Goal: Transaction & Acquisition: Purchase product/service

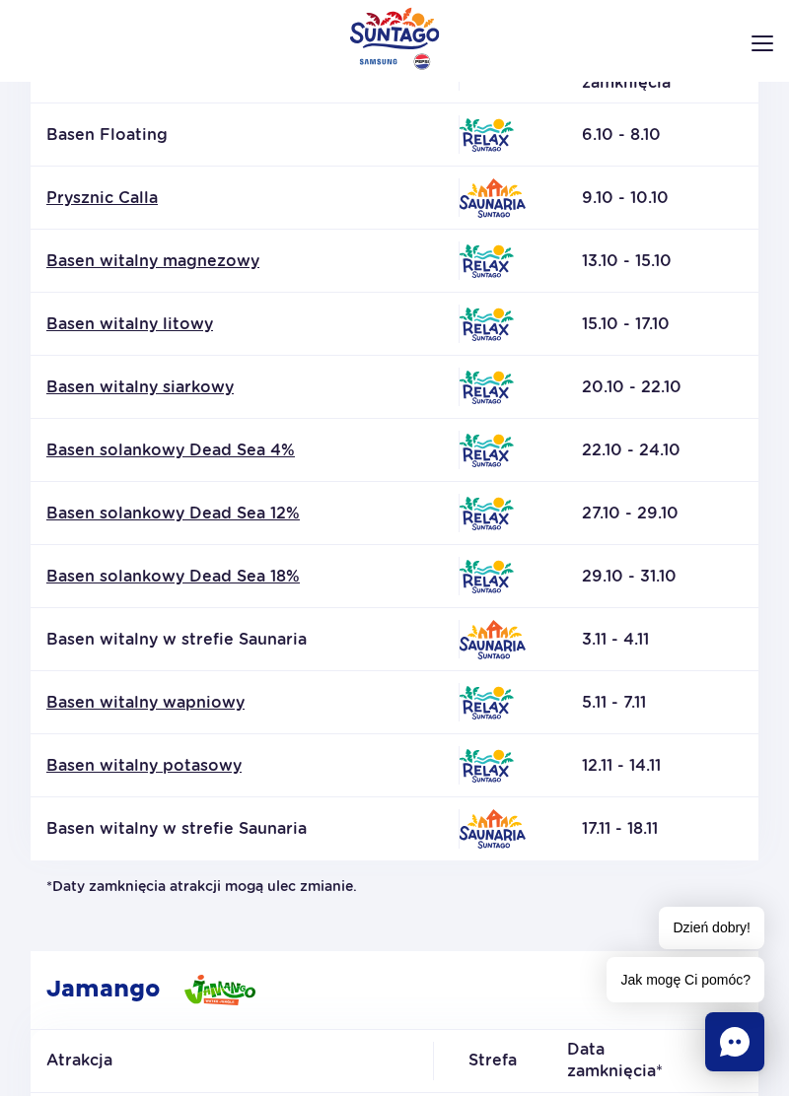
scroll to position [384, 0]
click at [254, 447] on link "Basen solankowy Dead Sea 4%" at bounding box center [244, 450] width 396 height 22
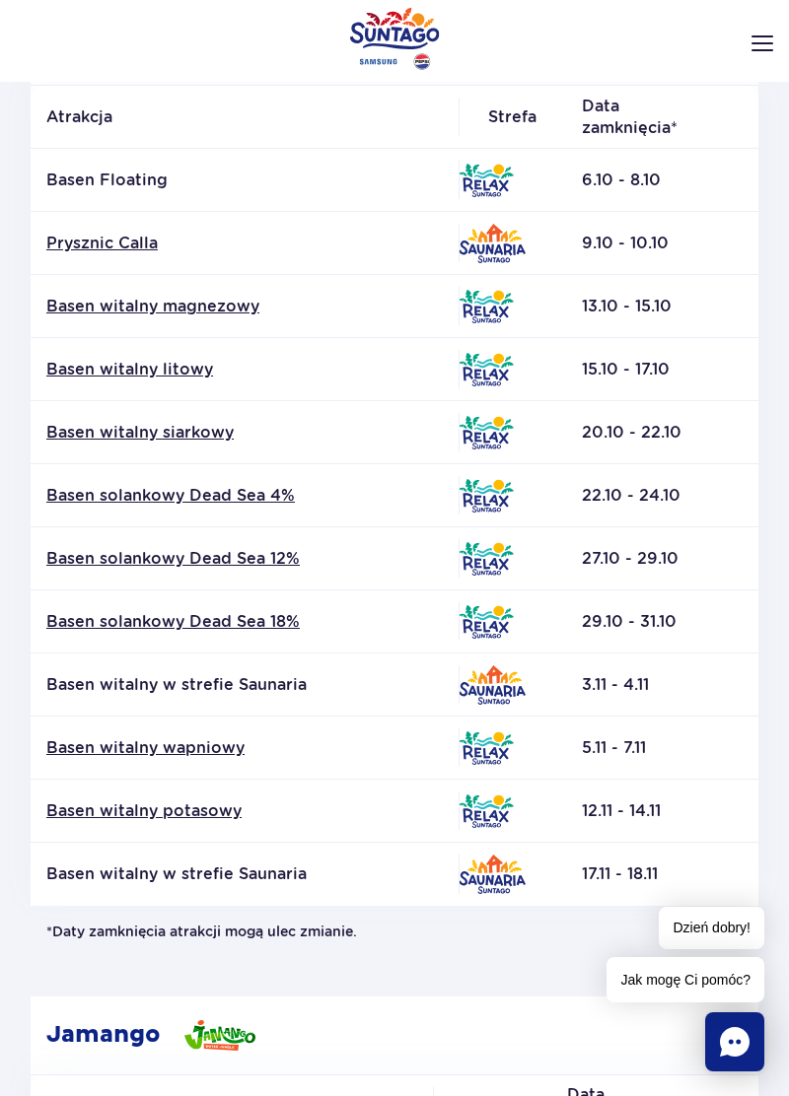
scroll to position [347, 0]
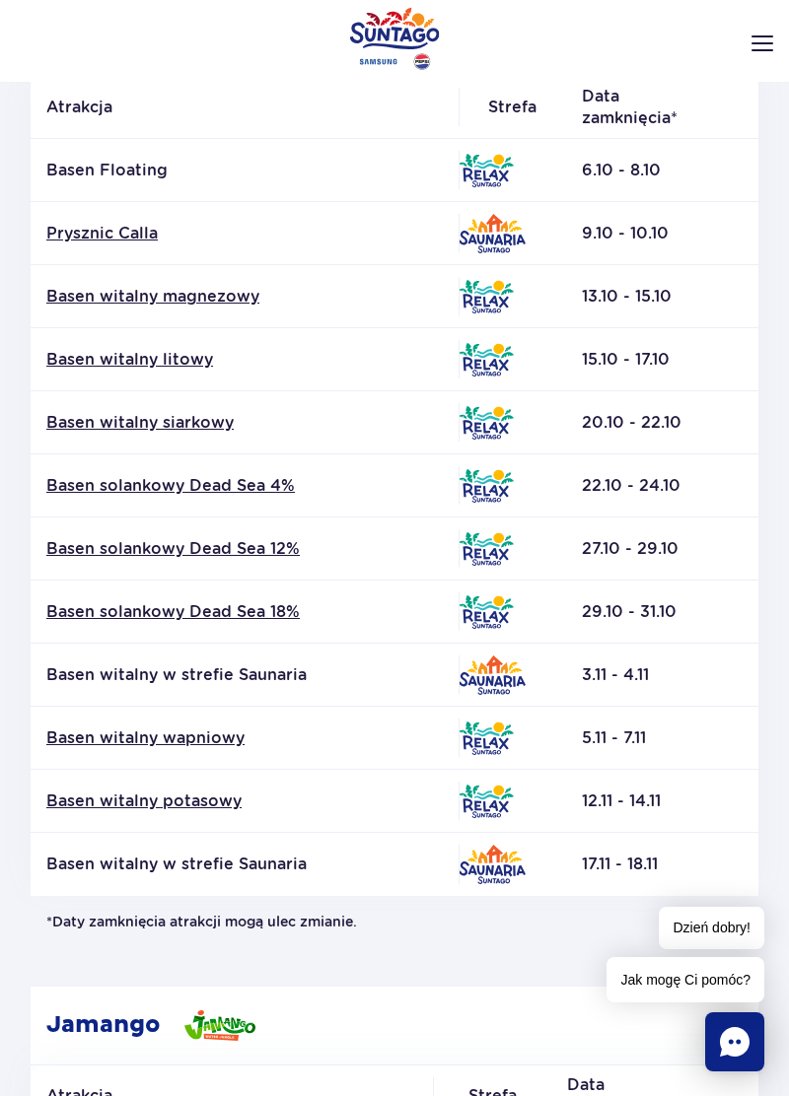
click at [144, 225] on link "Prysznic Calla" at bounding box center [244, 234] width 396 height 22
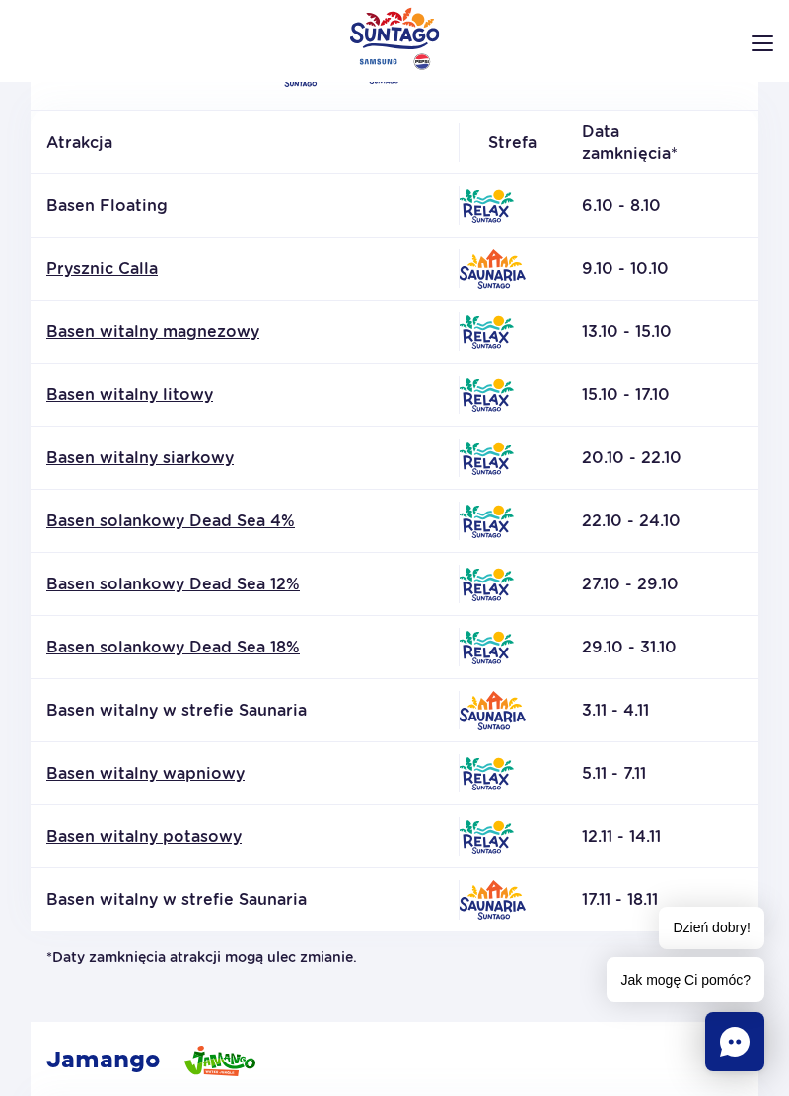
scroll to position [0, 0]
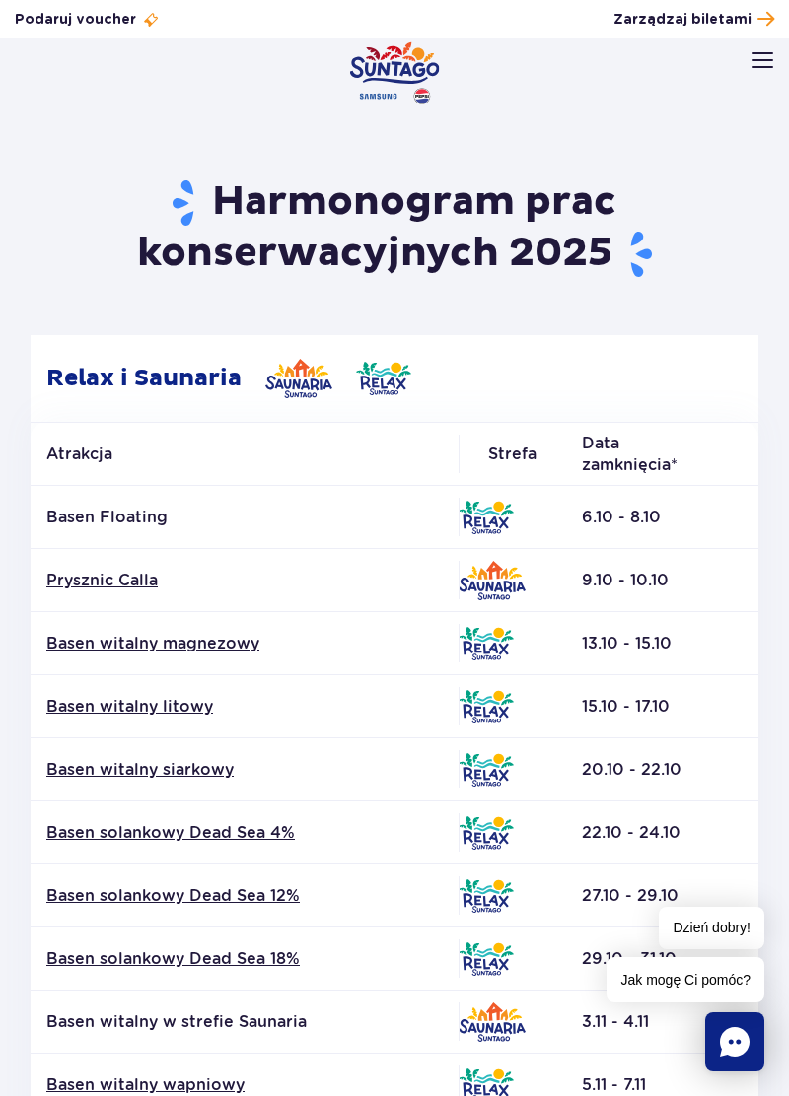
click at [379, 379] on img at bounding box center [383, 379] width 55 height 34
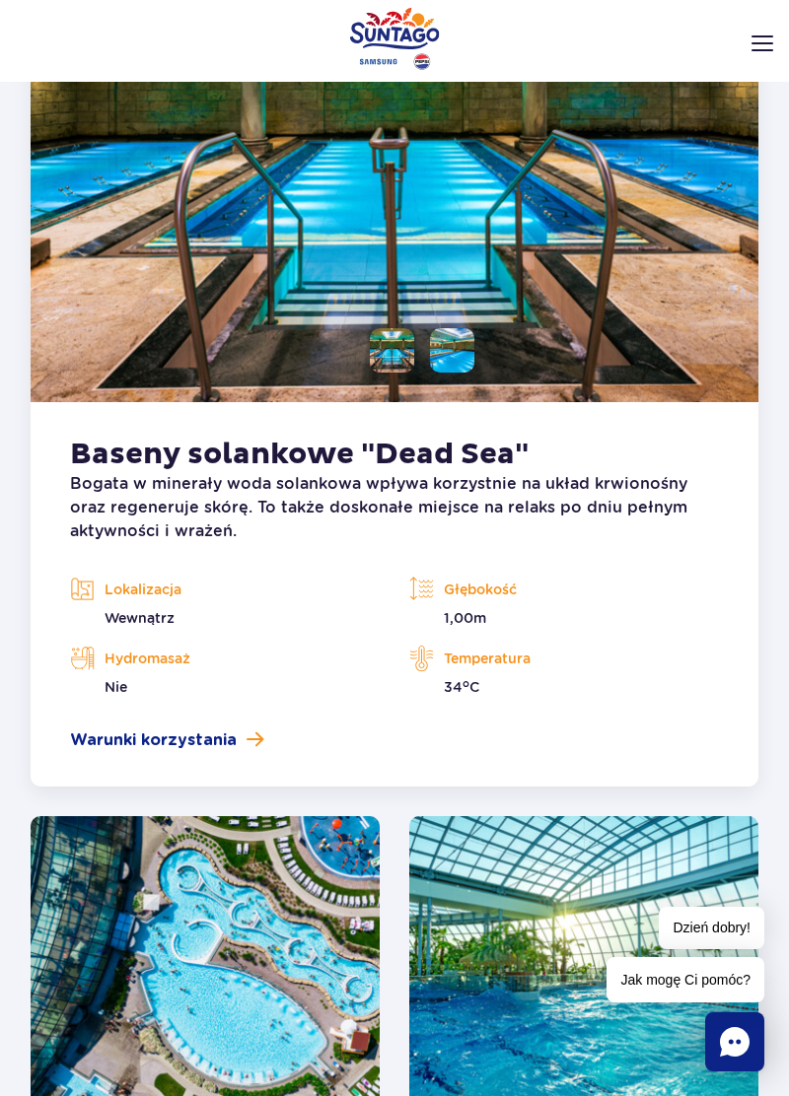
scroll to position [3828, 0]
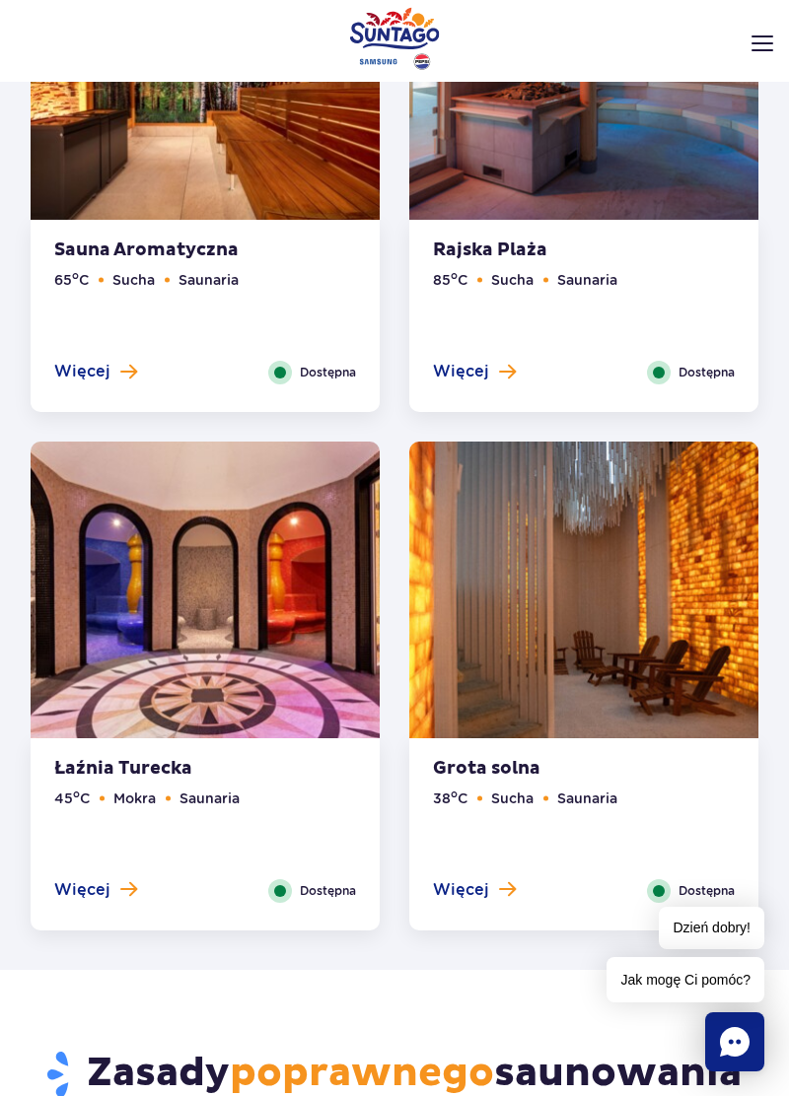
scroll to position [3354, 0]
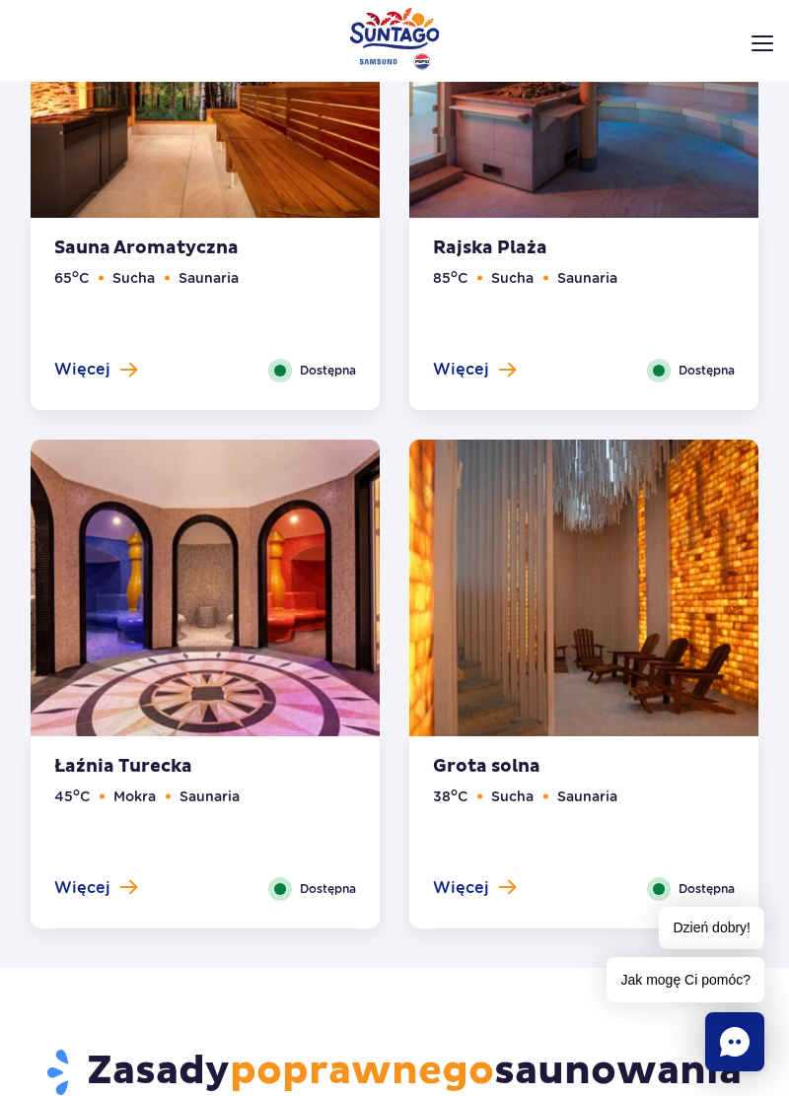
click at [680, 641] on img at bounding box center [583, 594] width 349 height 309
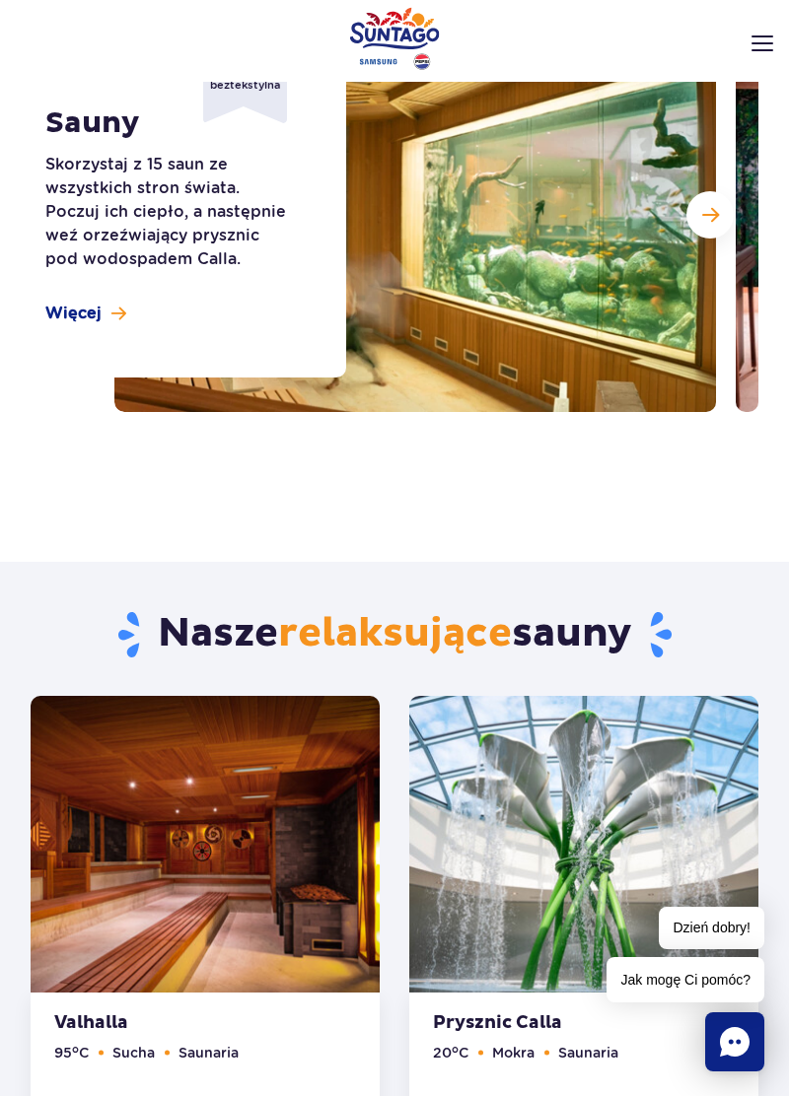
scroll to position [0, 0]
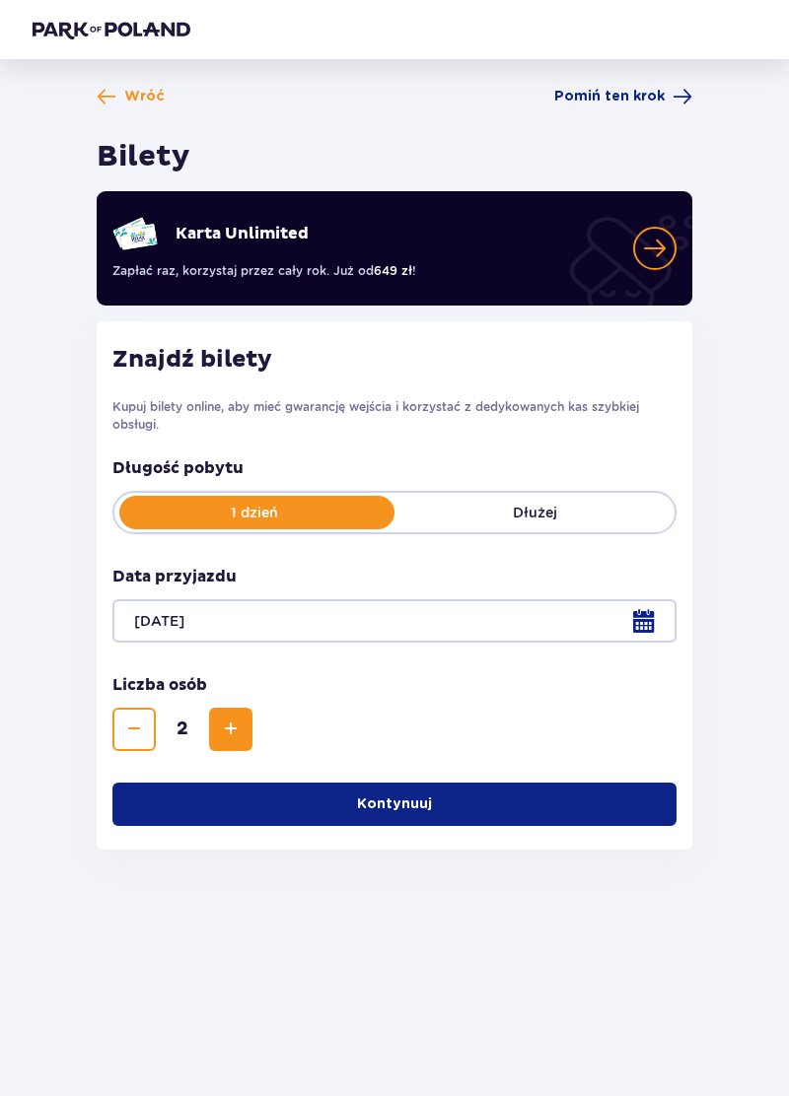
scroll to position [95, 0]
click at [527, 783] on button "Kontynuuj" at bounding box center [394, 804] width 564 height 43
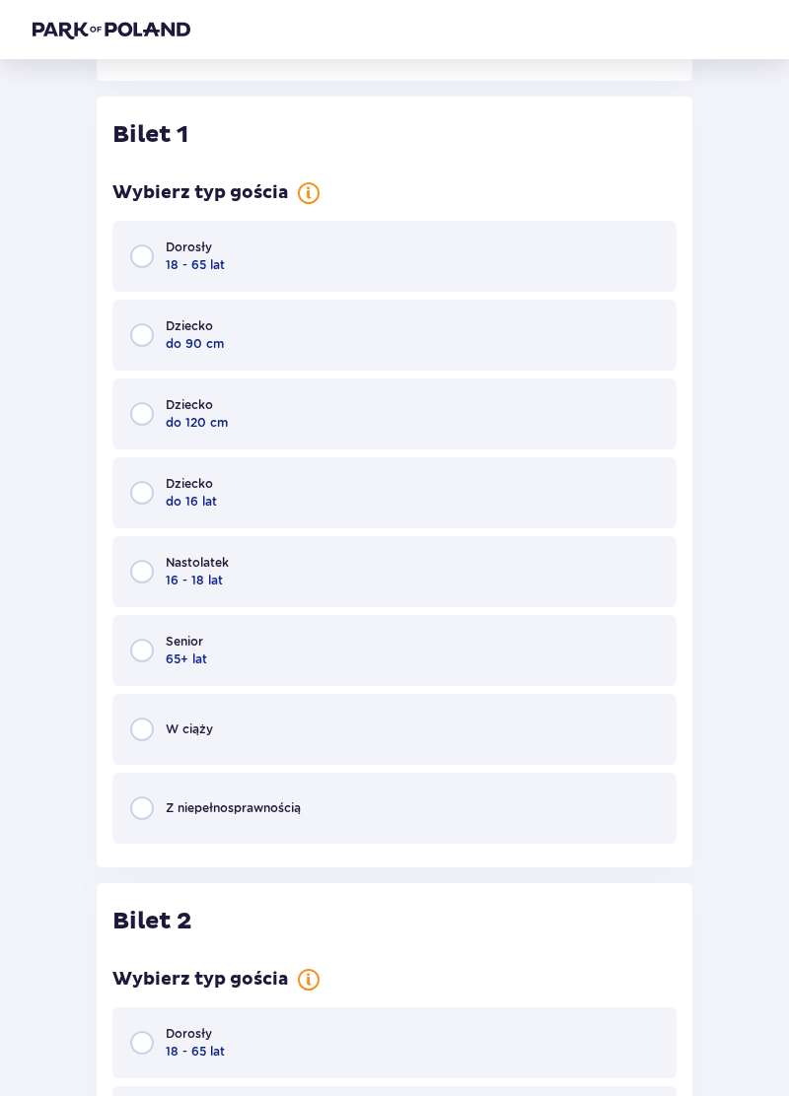
scroll to position [791, 0]
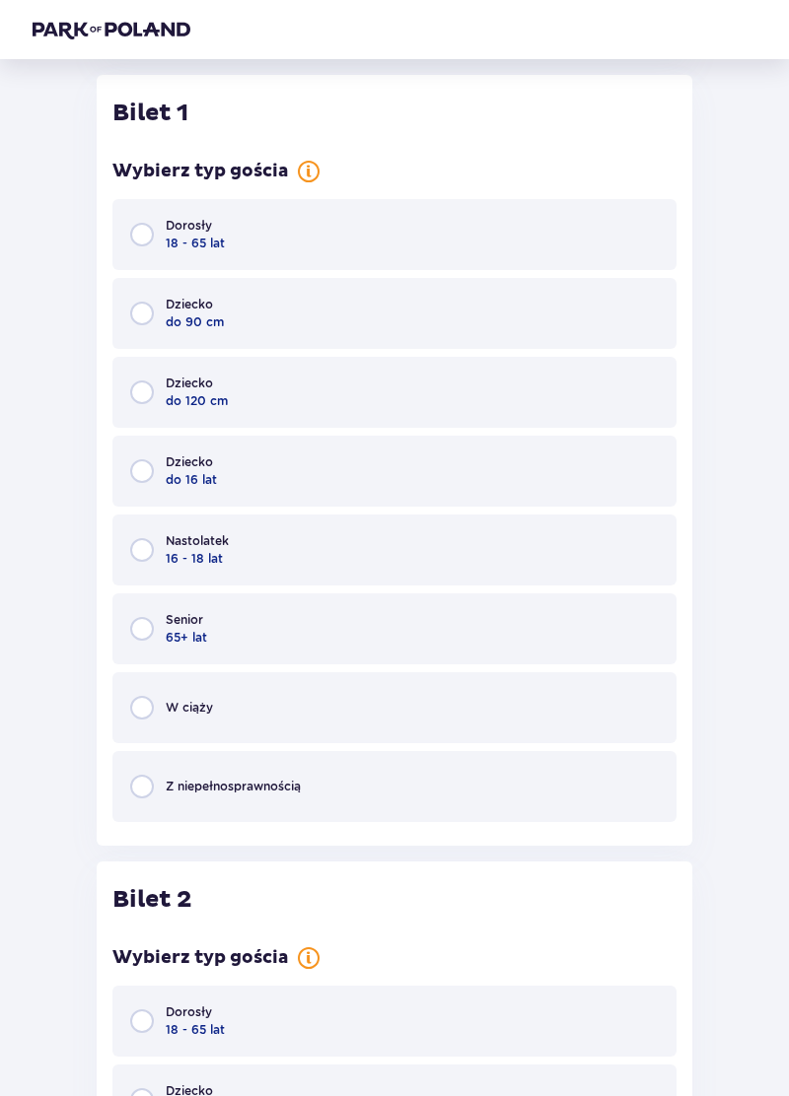
click at [564, 237] on div "Dorosły 18 - 65 lat" at bounding box center [394, 234] width 564 height 71
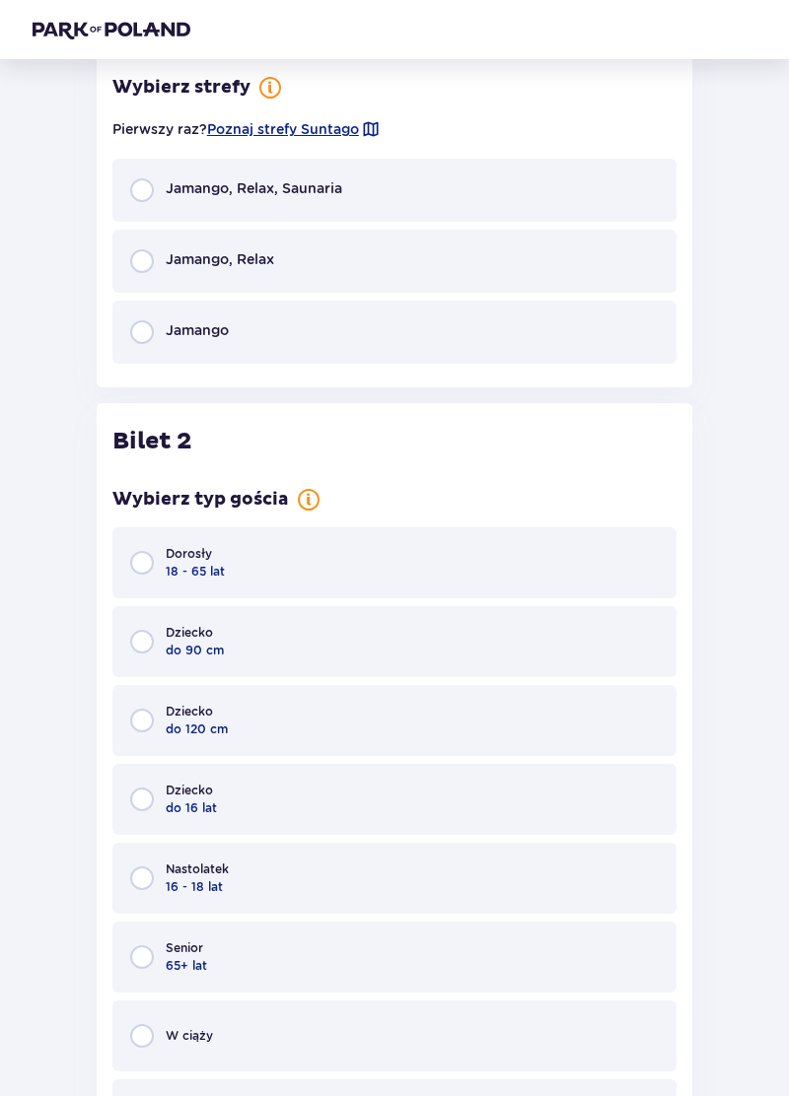
scroll to position [1570, 0]
click at [568, 560] on div "Dorosły 18 - 65 lat" at bounding box center [394, 562] width 564 height 71
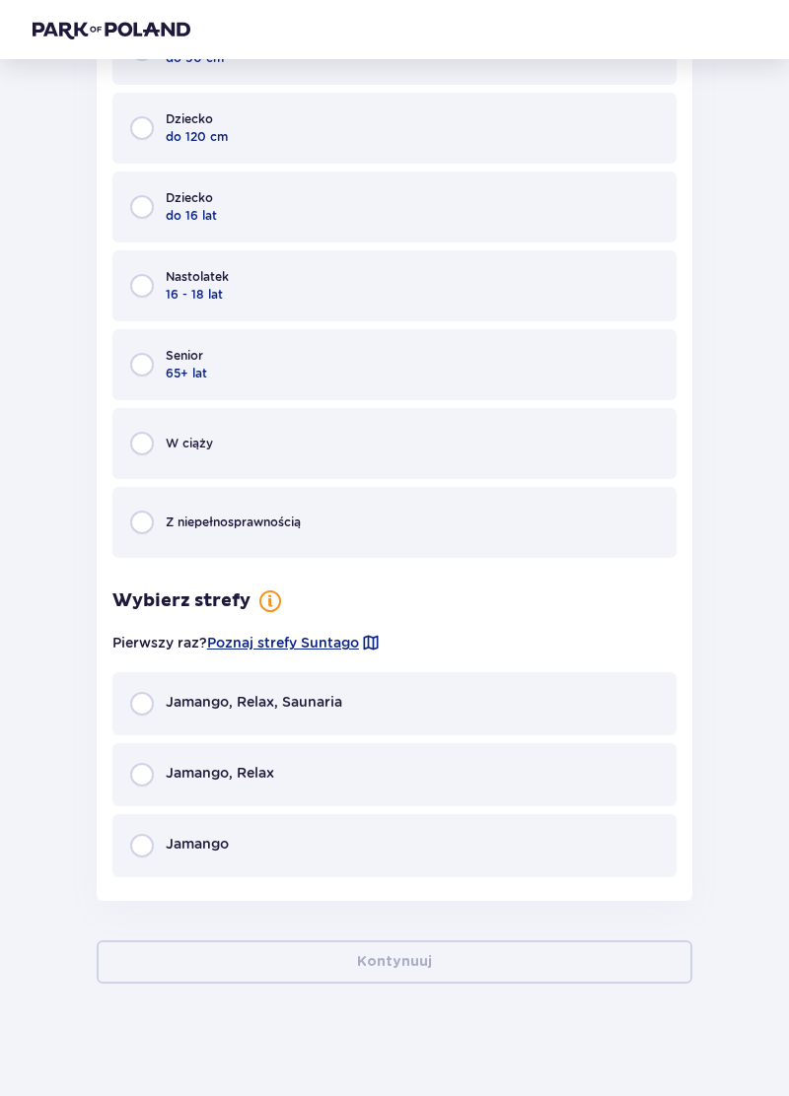
scroll to position [2167, 0]
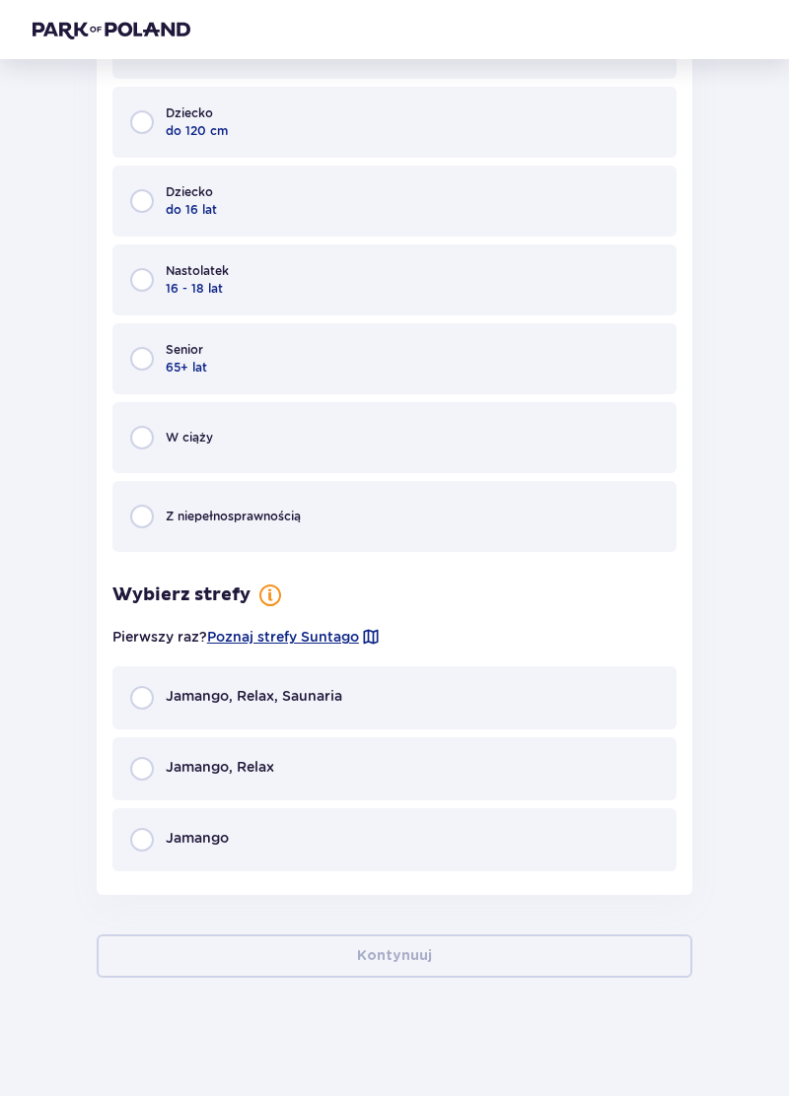
click at [547, 706] on div "Jamango, Relax, Saunaria" at bounding box center [394, 698] width 564 height 63
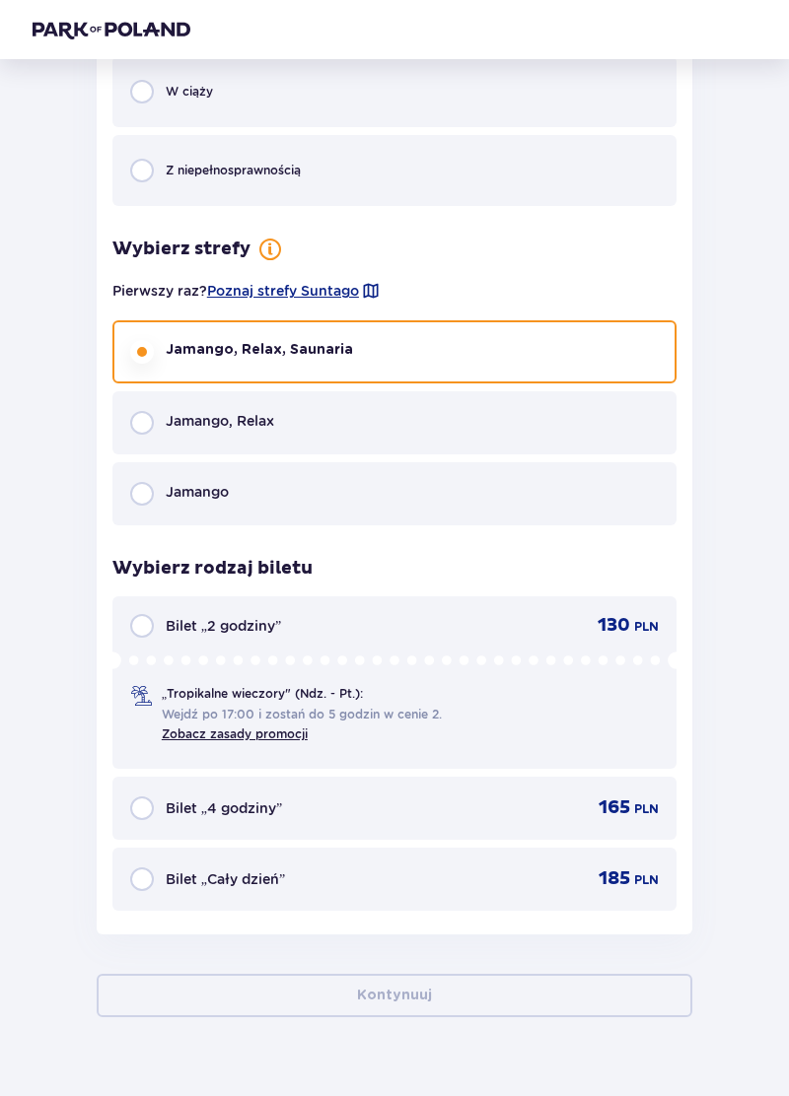
scroll to position [2552, 0]
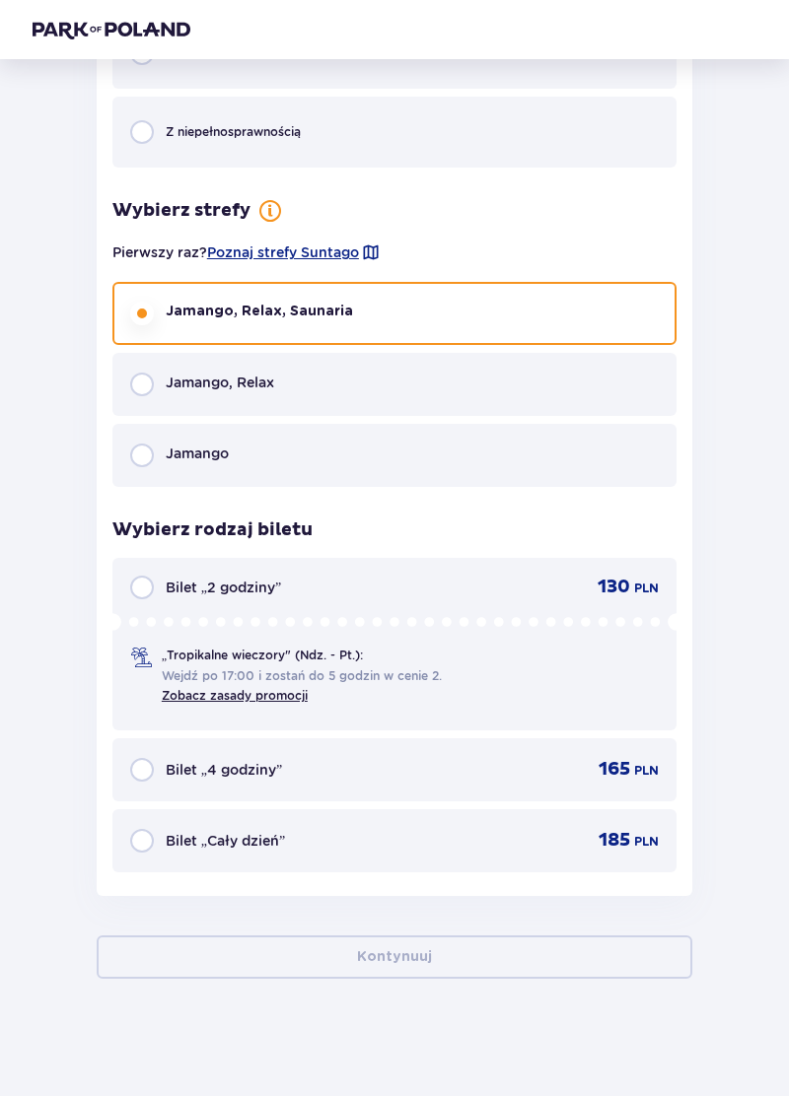
click at [146, 862] on div "Bilet „Cały dzień” 185 PLN" at bounding box center [394, 841] width 564 height 63
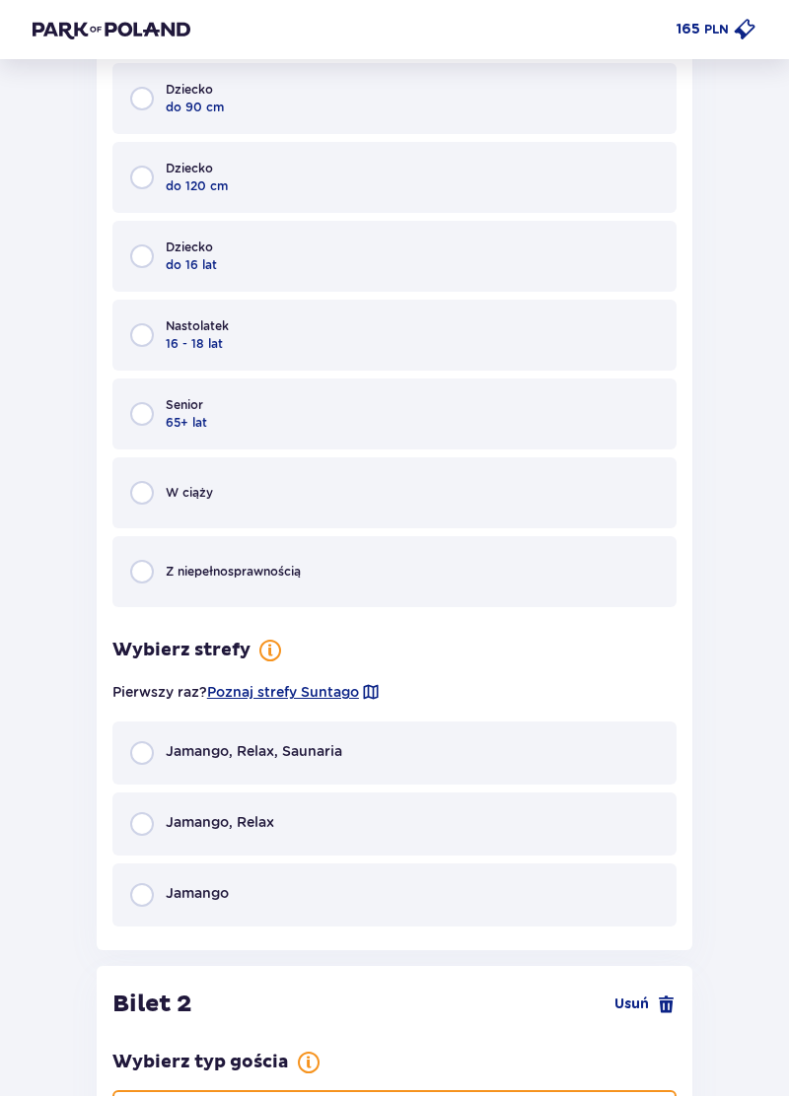
scroll to position [1011, 0]
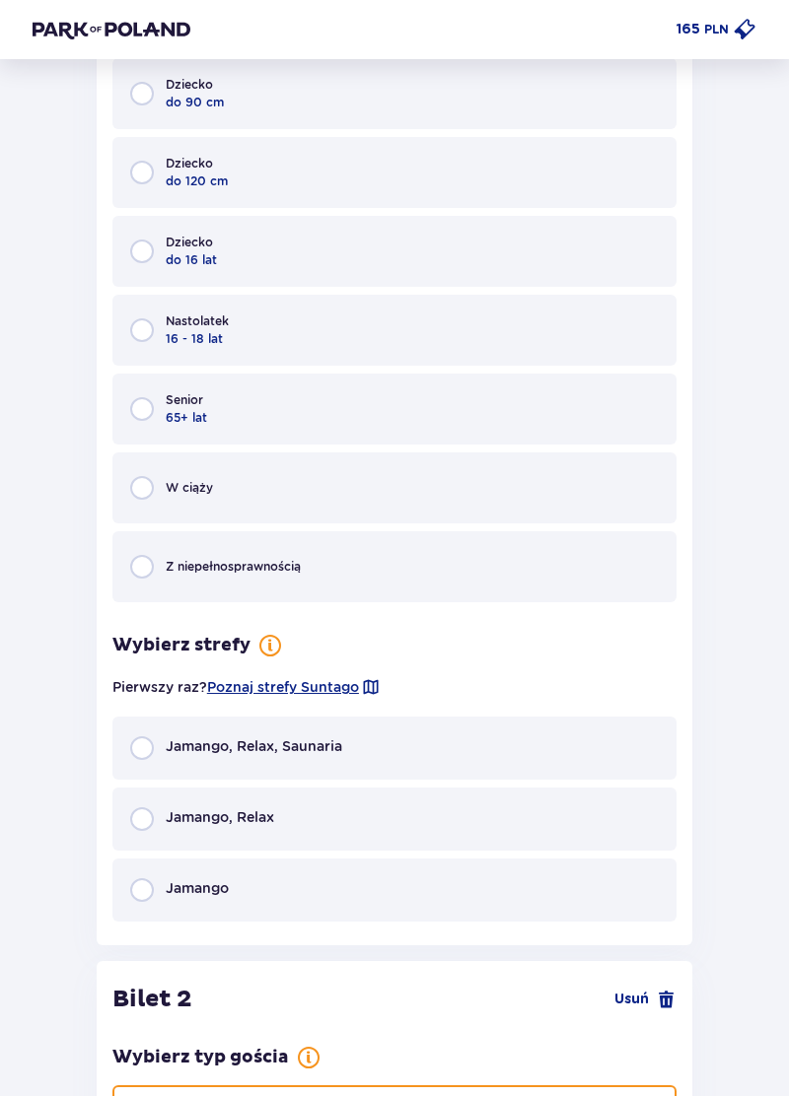
click at [333, 752] on span "Jamango, Relax, Saunaria" at bounding box center [254, 747] width 176 height 20
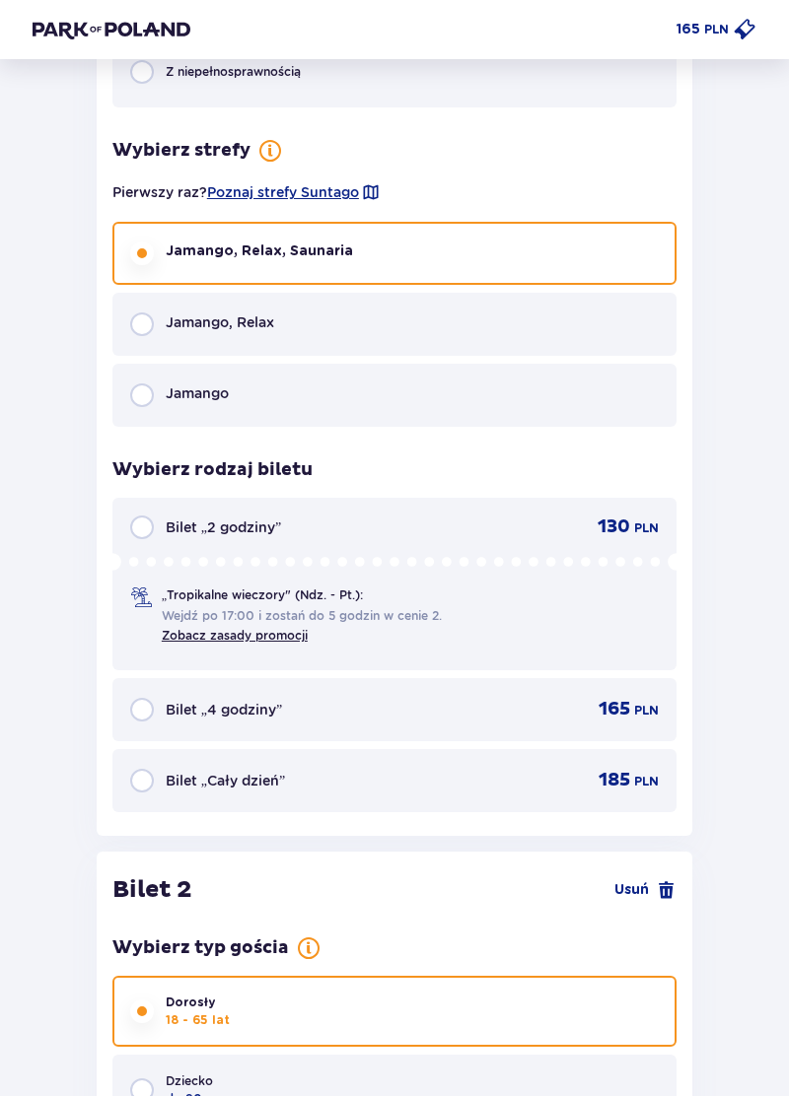
scroll to position [1504, 0]
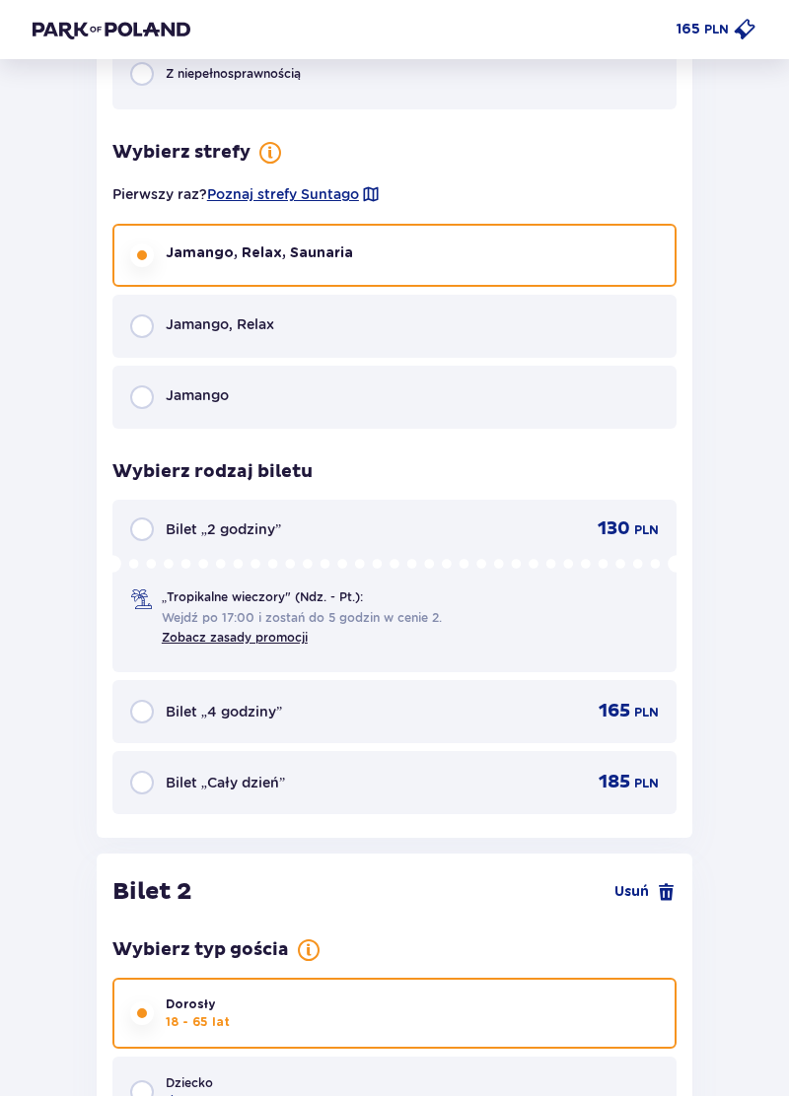
click at [527, 782] on div "Bilet „Cały dzień” 185 PLN" at bounding box center [394, 783] width 529 height 24
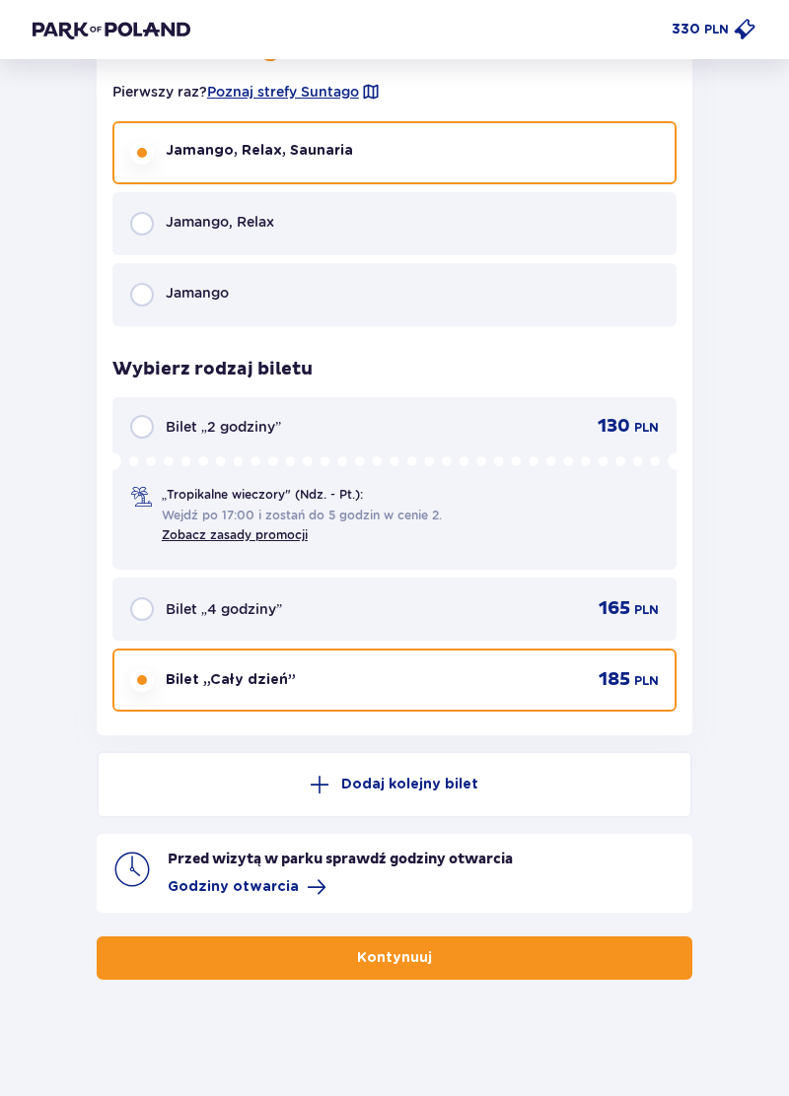
scroll to position [3099, 0]
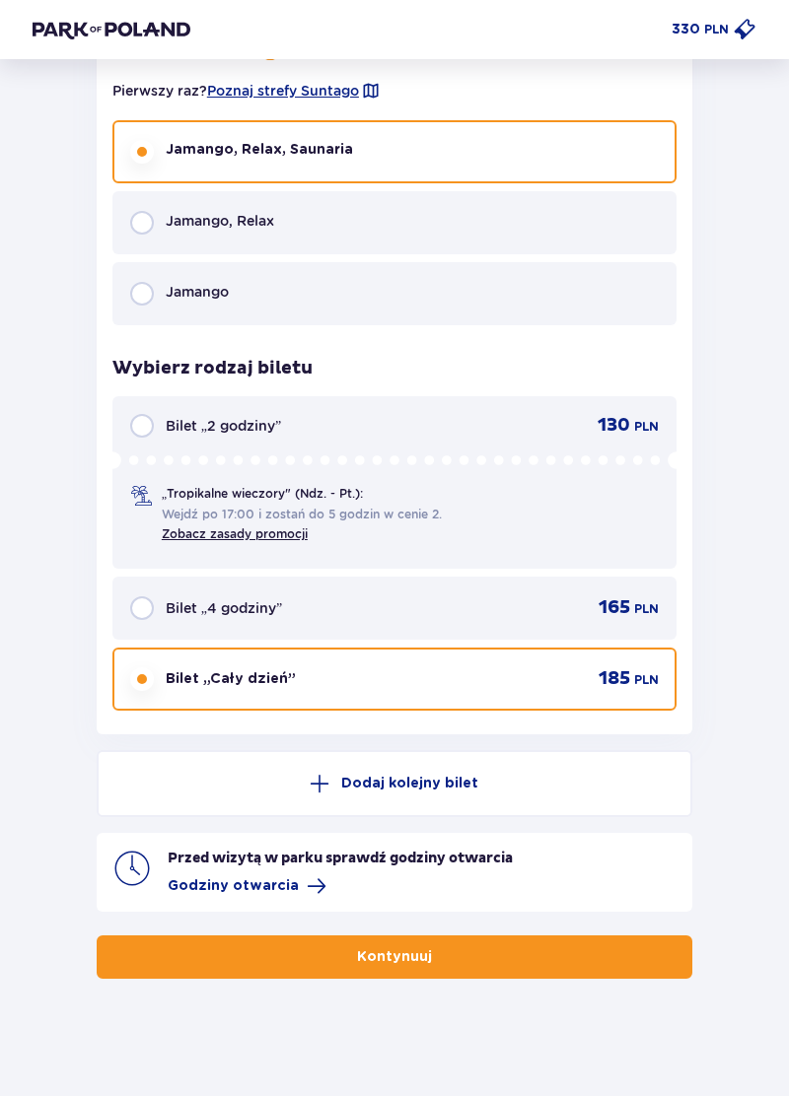
click at [515, 960] on button "Kontynuuj" at bounding box center [395, 957] width 596 height 43
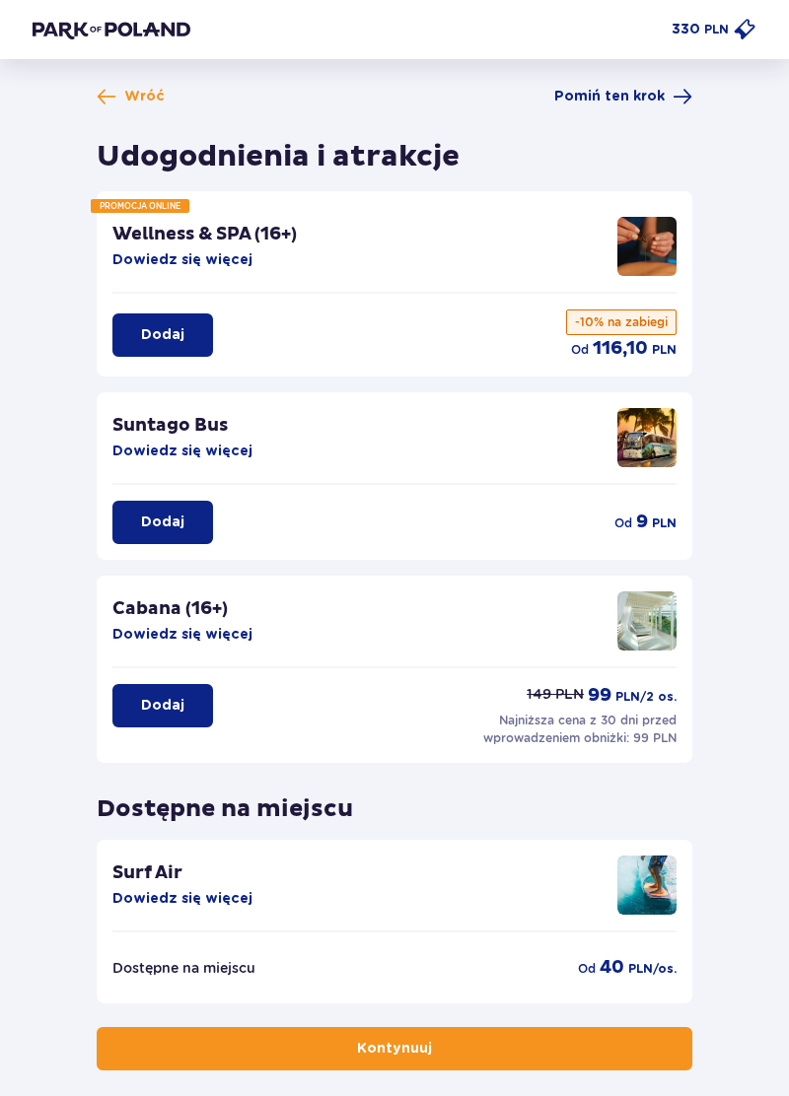
click at [518, 1047] on button "Kontynuuj" at bounding box center [395, 1048] width 596 height 43
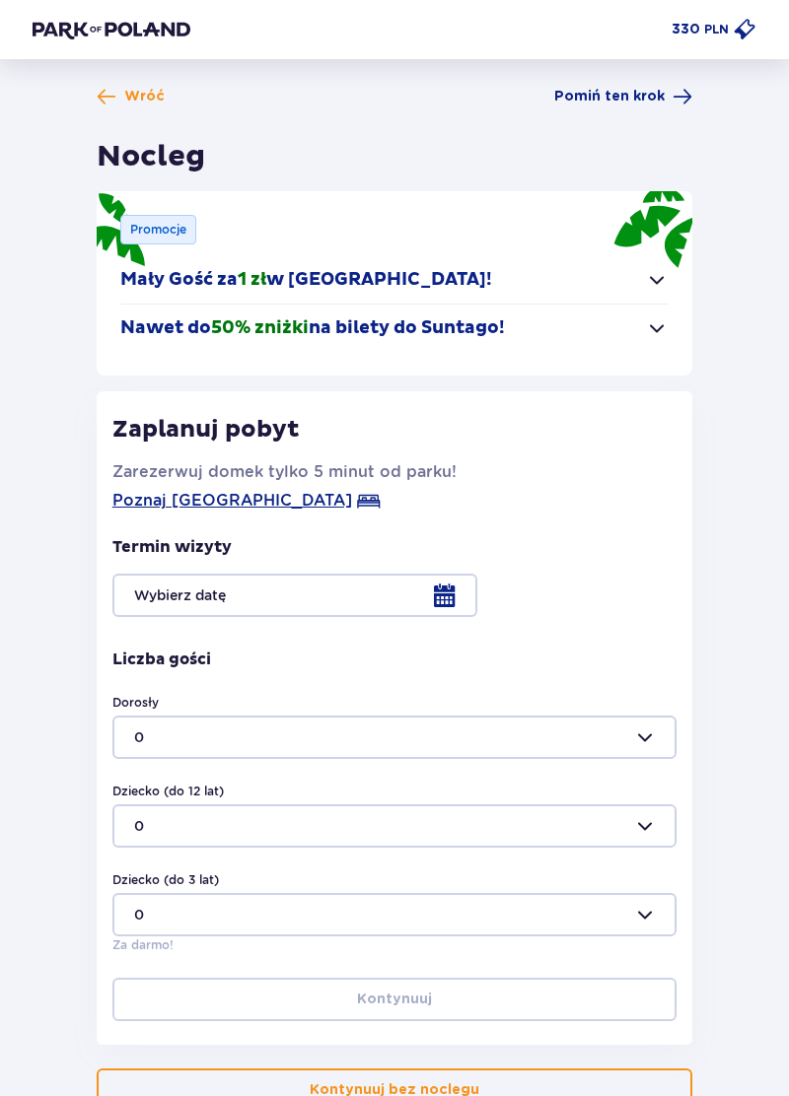
click at [644, 341] on button "Nawet do 50% zniżki na bilety do Suntago!" at bounding box center [394, 328] width 548 height 47
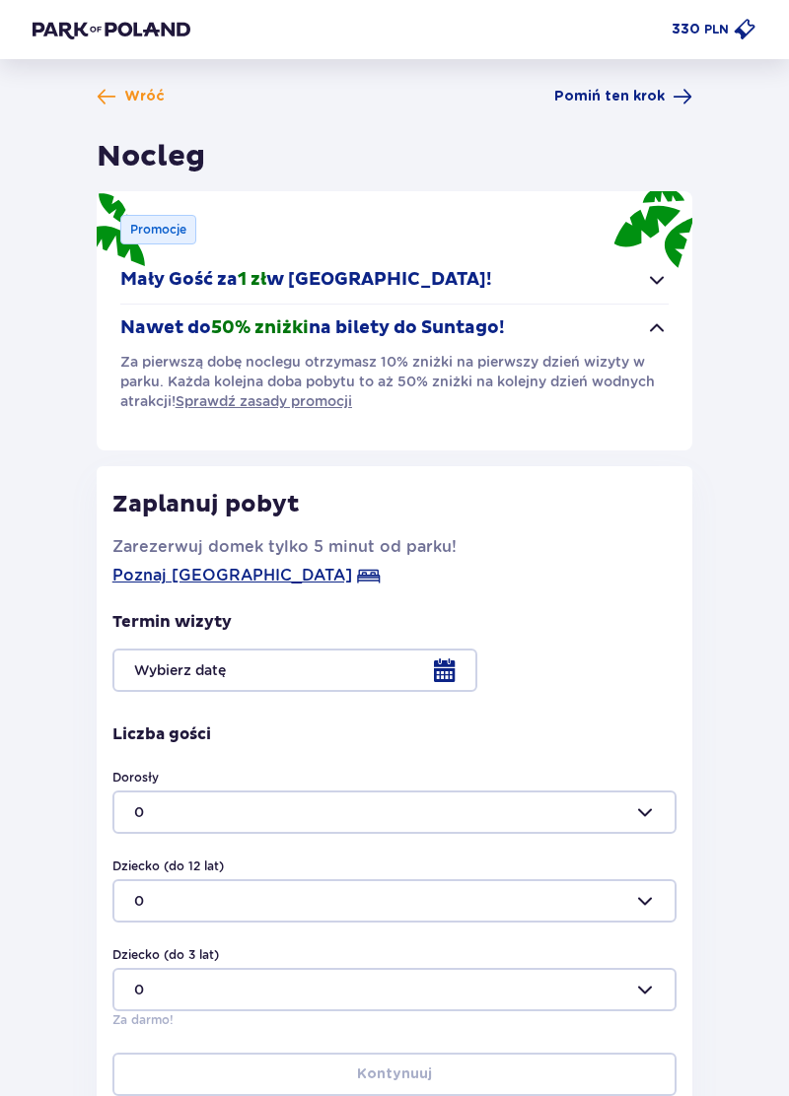
click at [152, 96] on span "Wróć" at bounding box center [144, 97] width 40 height 20
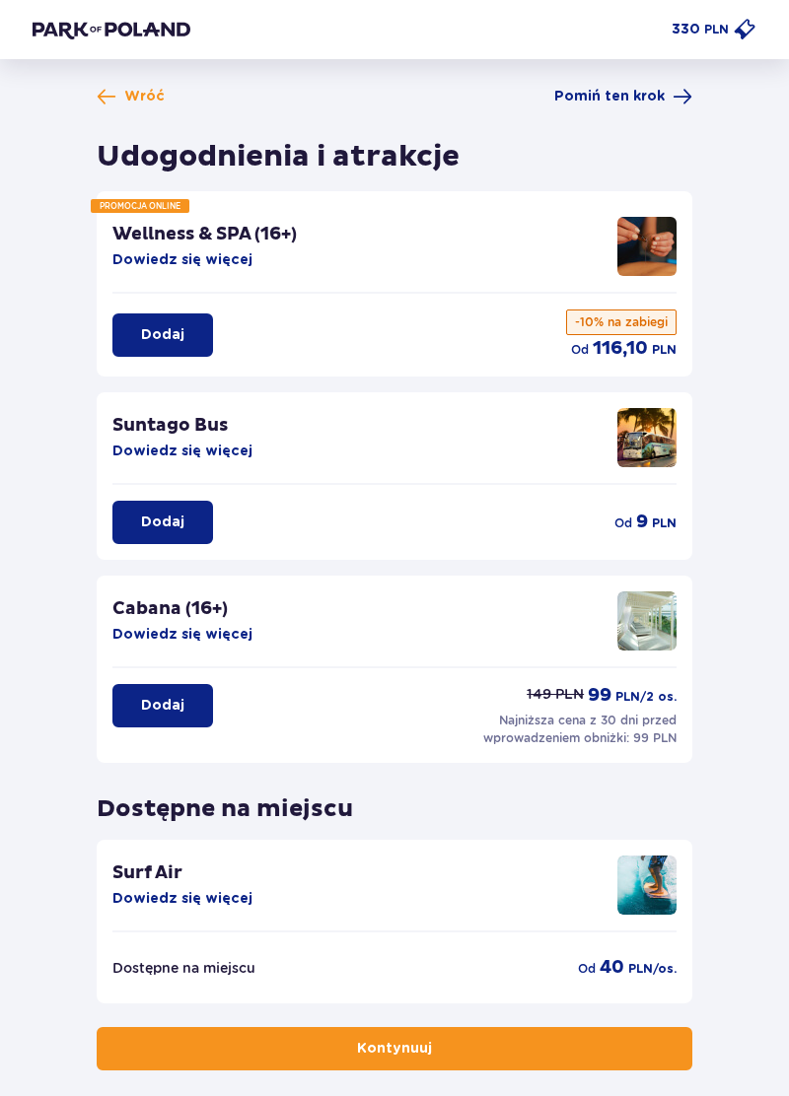
click at [150, 90] on span "Wróć" at bounding box center [144, 97] width 40 height 20
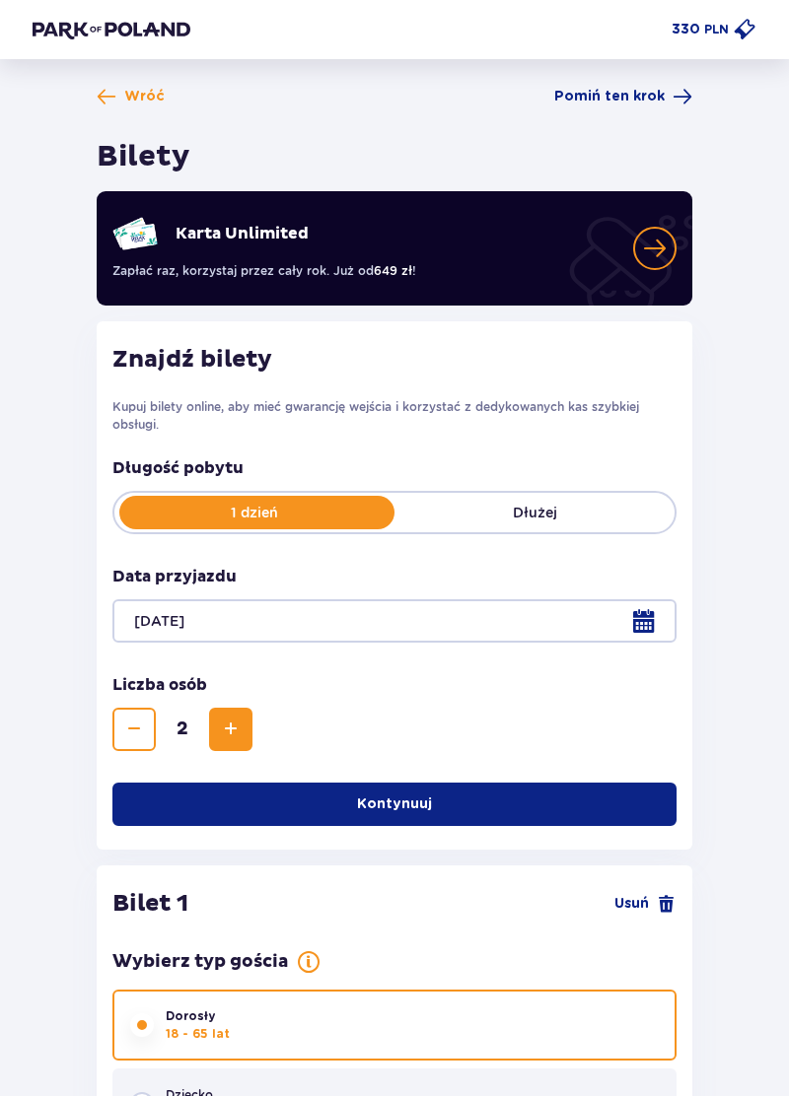
scroll to position [24, 0]
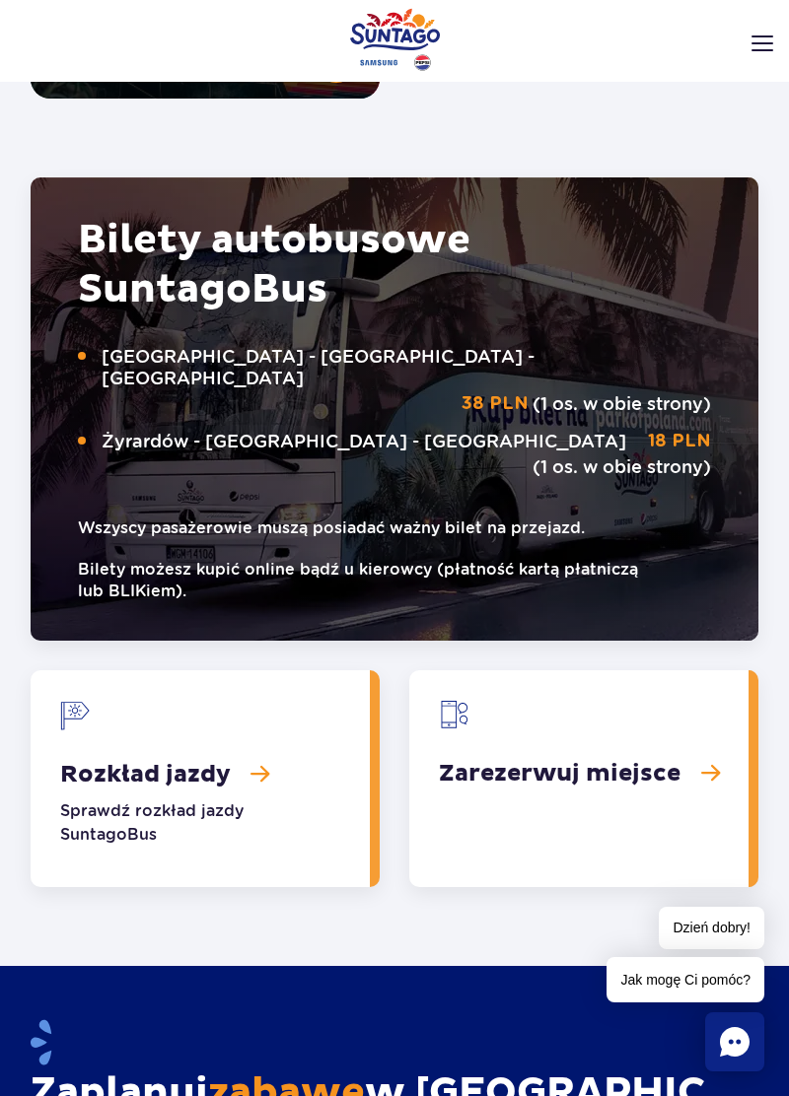
scroll to position [3552, 0]
click at [657, 711] on link "Zarezerwuj miejsce" at bounding box center [578, 778] width 339 height 217
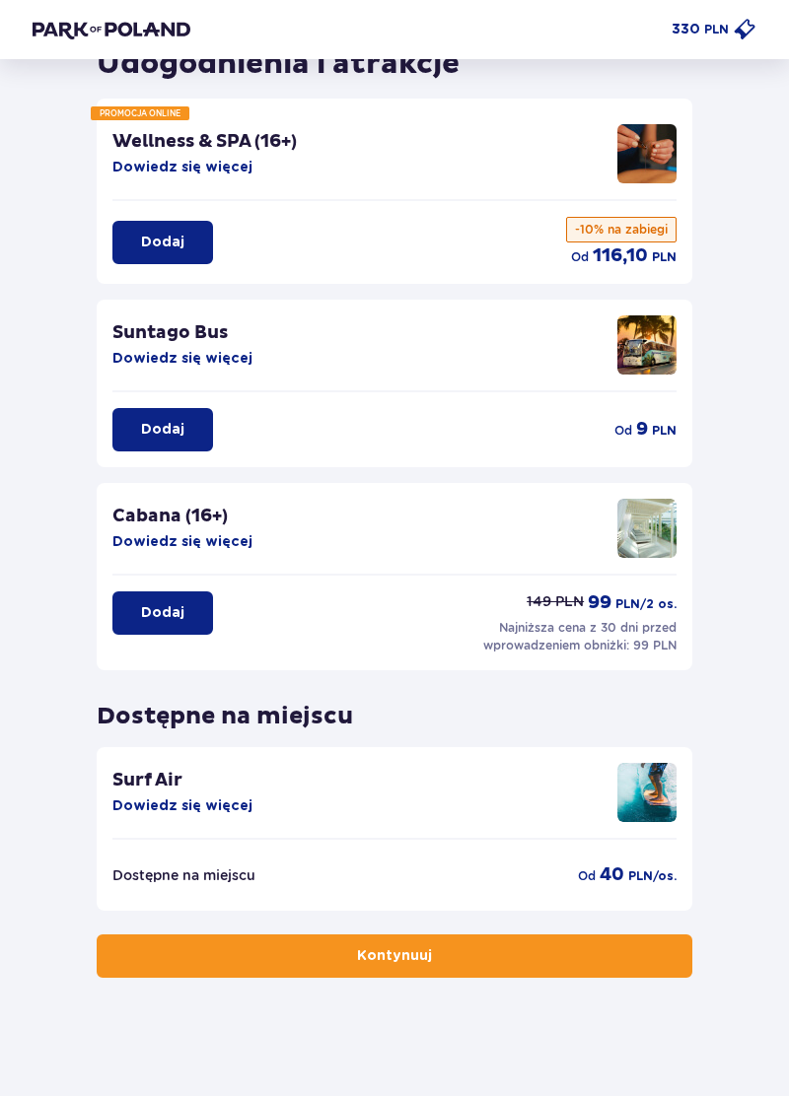
click at [649, 797] on img at bounding box center [646, 792] width 59 height 59
click at [199, 799] on button "Dowiedz się więcej" at bounding box center [182, 807] width 140 height 20
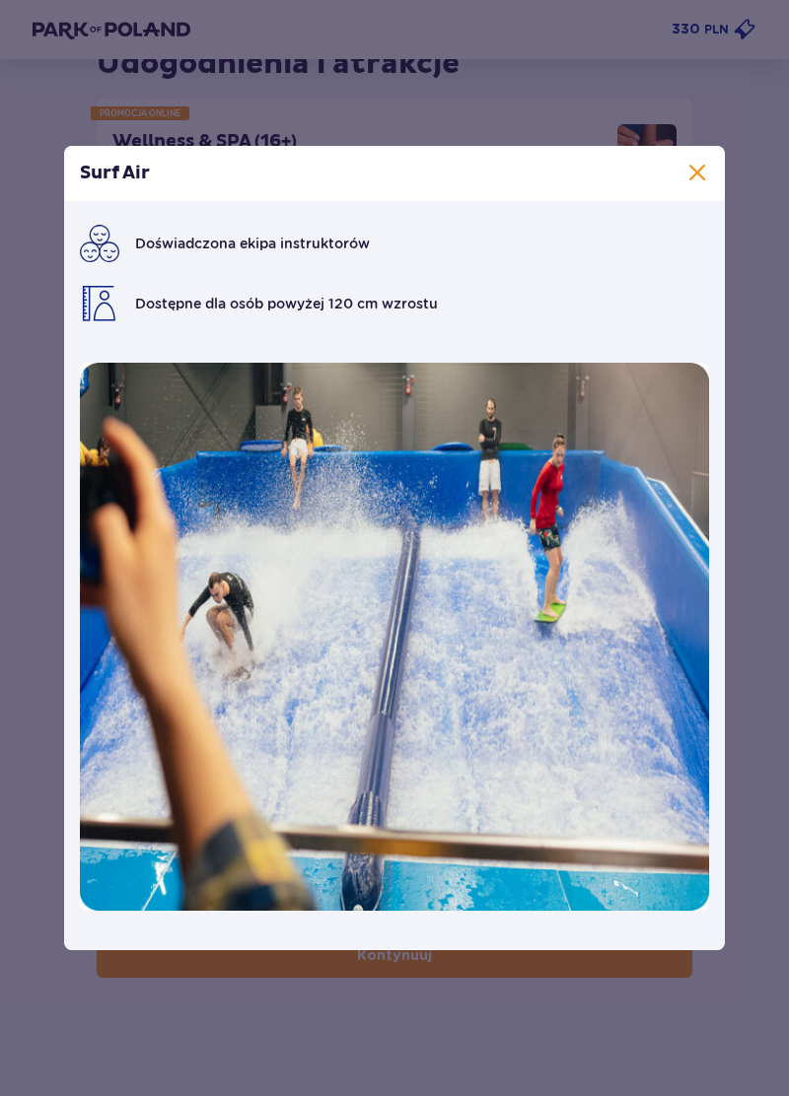
click at [690, 181] on span at bounding box center [697, 174] width 24 height 24
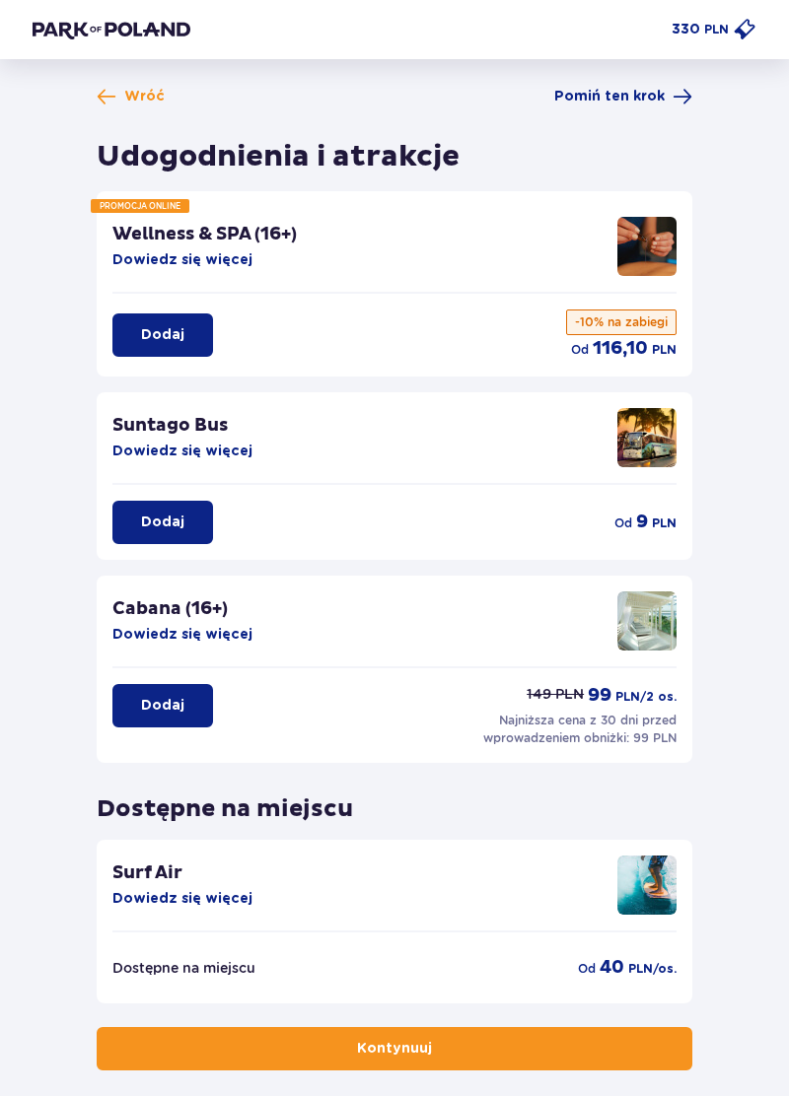
click at [131, 37] on img at bounding box center [112, 30] width 158 height 20
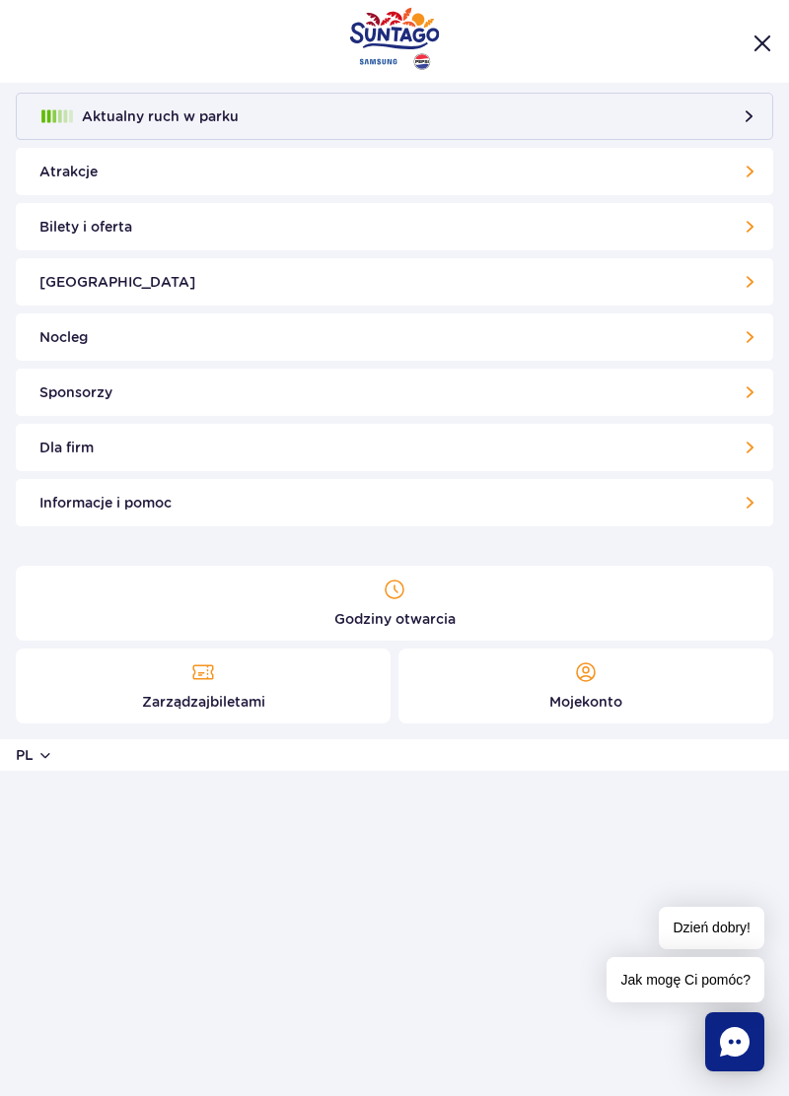
click at [758, 220] on link "Bilety i oferta" at bounding box center [394, 226] width 757 height 47
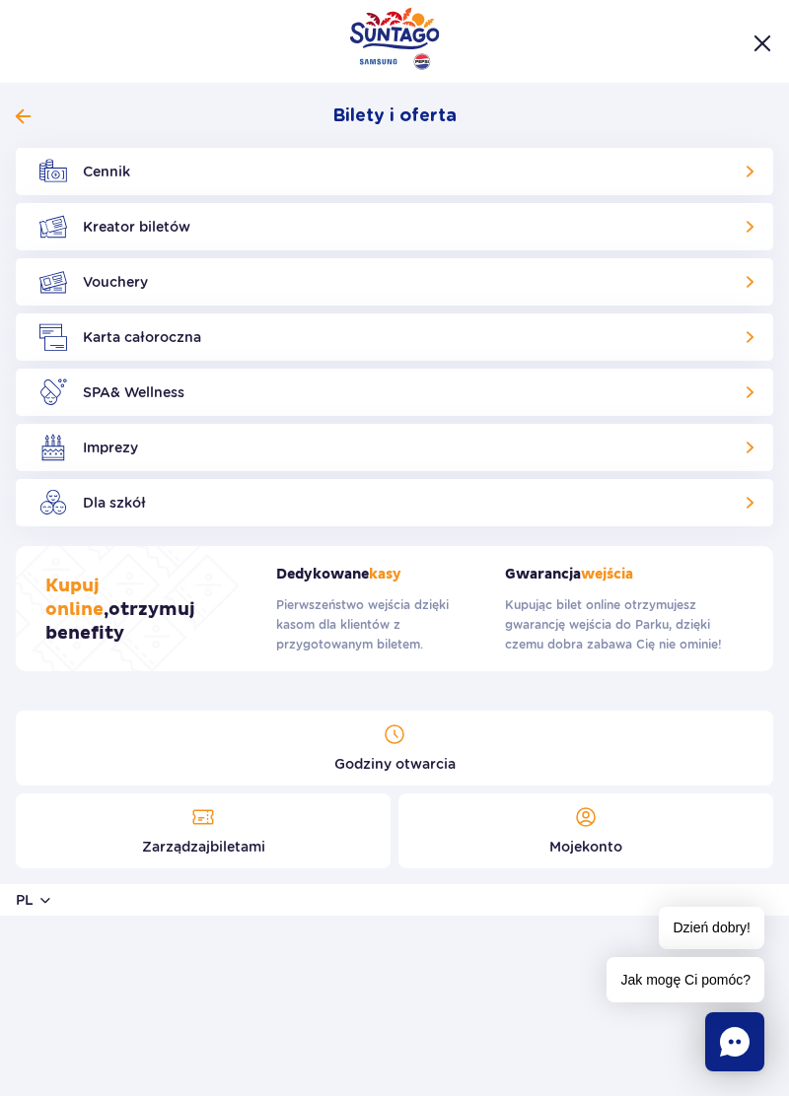
click at [120, 158] on link "Cennik" at bounding box center [394, 171] width 757 height 47
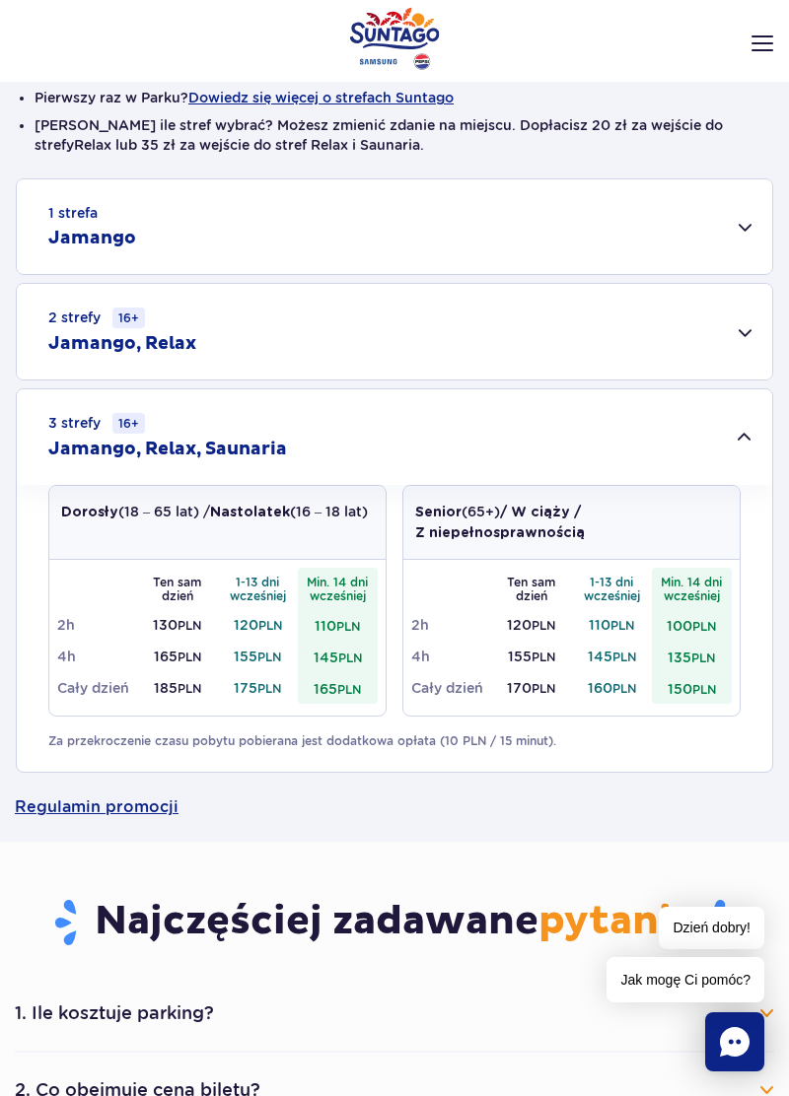
scroll to position [433, 0]
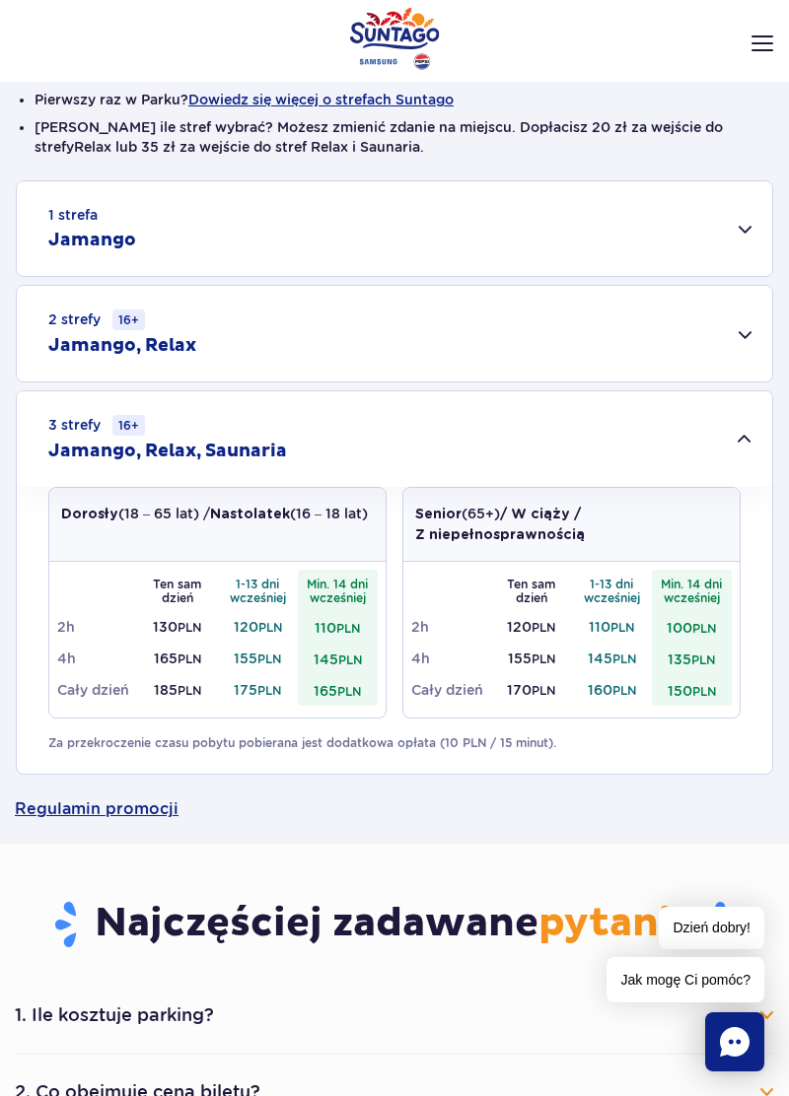
click at [144, 819] on link "Regulamin promocji" at bounding box center [394, 809] width 759 height 69
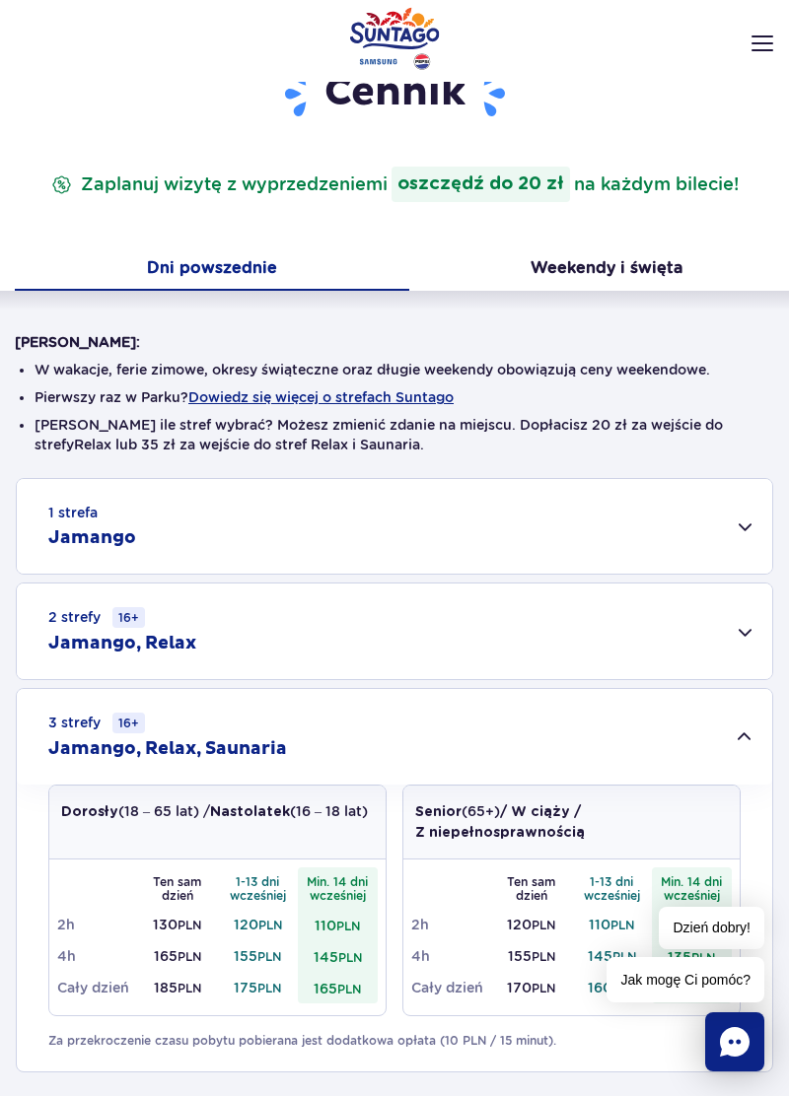
scroll to position [131, 0]
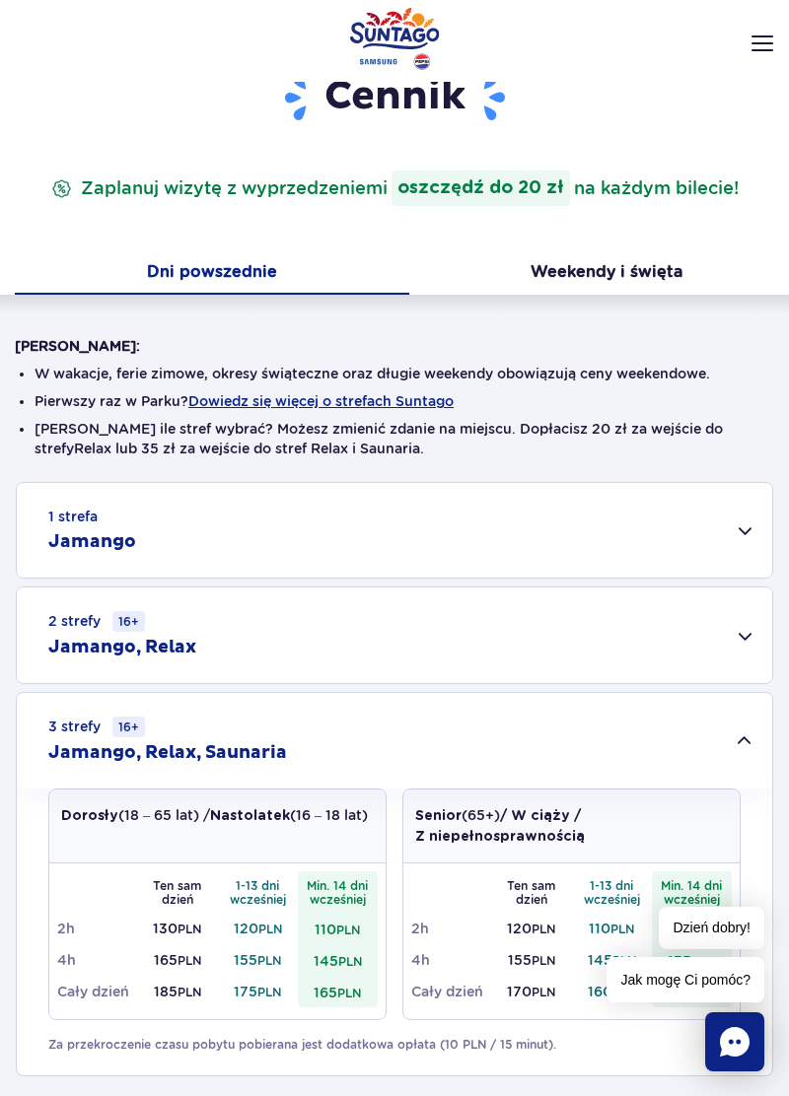
click at [656, 268] on button "Weekendy i święta" at bounding box center [606, 273] width 394 height 41
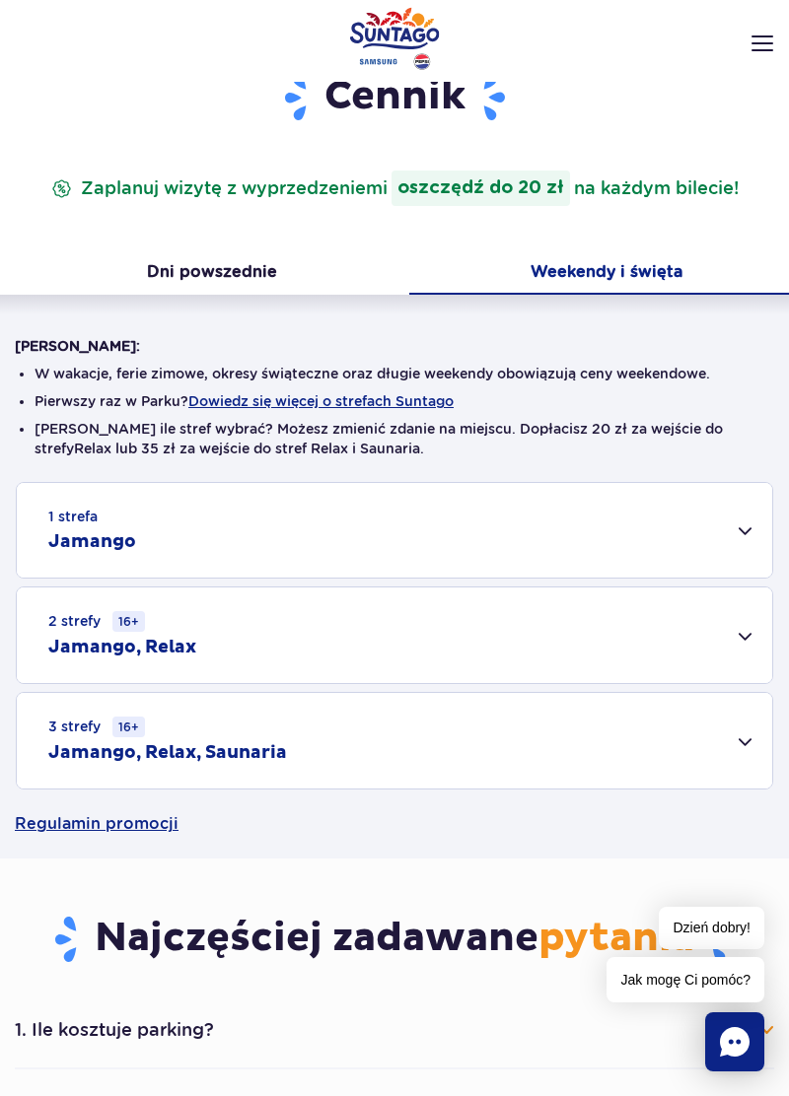
click at [228, 256] on button "Dni powszednie" at bounding box center [212, 273] width 394 height 41
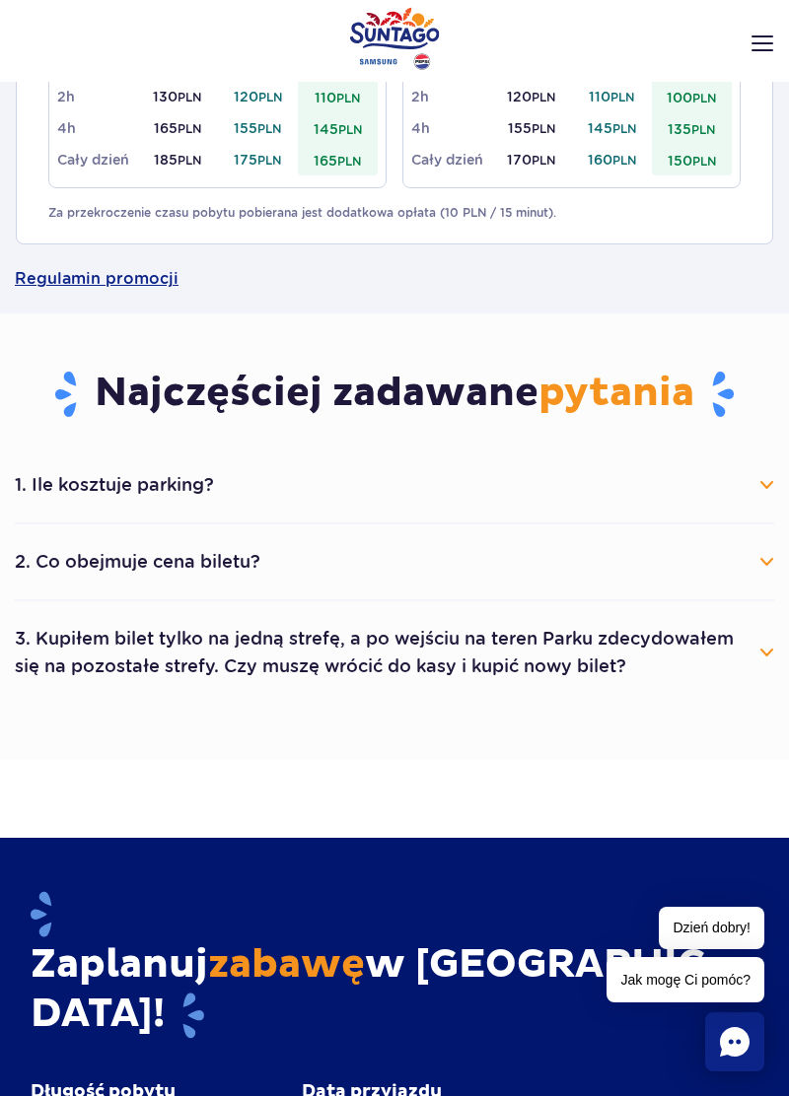
scroll to position [964, 0]
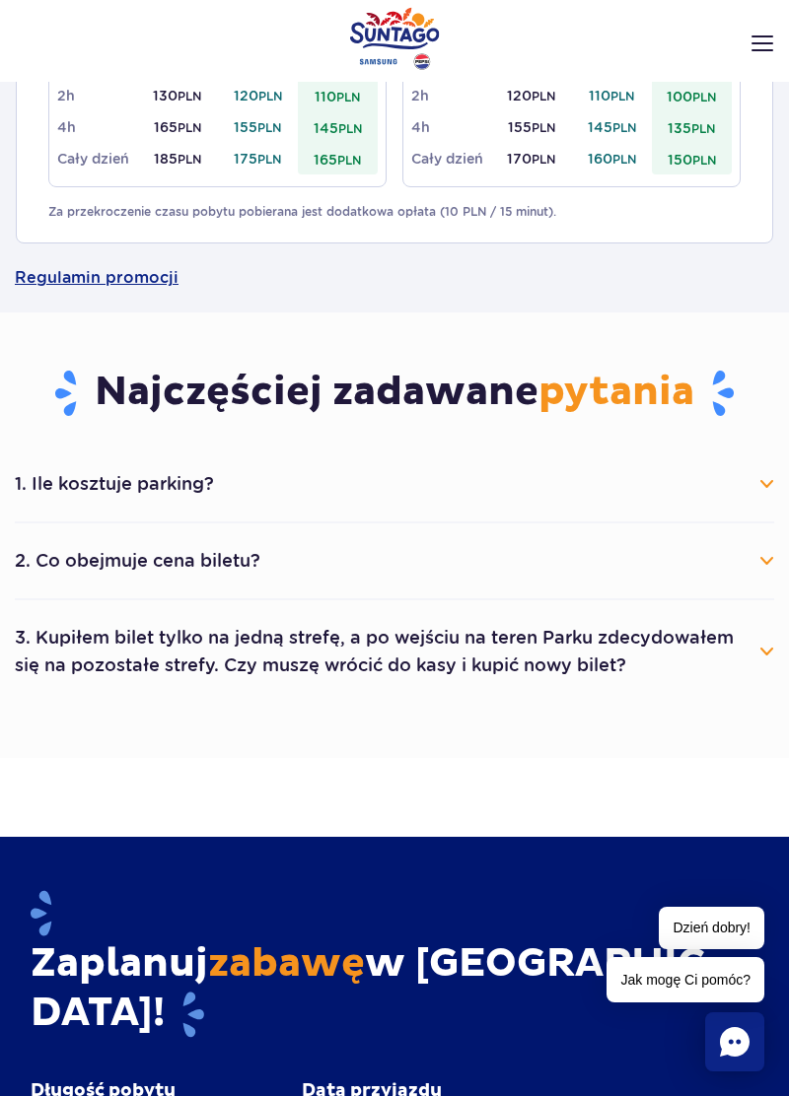
click at [759, 676] on button "3. Kupiłem bilet tylko na jedną strefę, a po wejściu na teren Parku zdecydowałe…" at bounding box center [394, 651] width 759 height 71
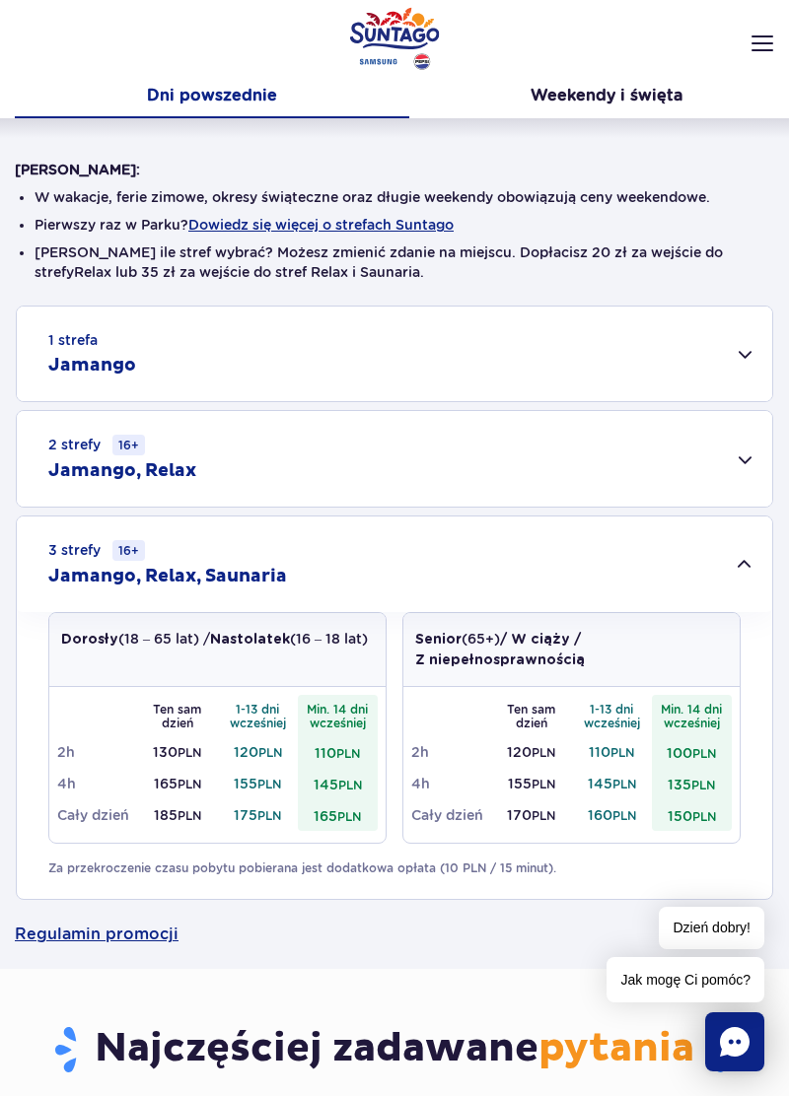
scroll to position [0, 0]
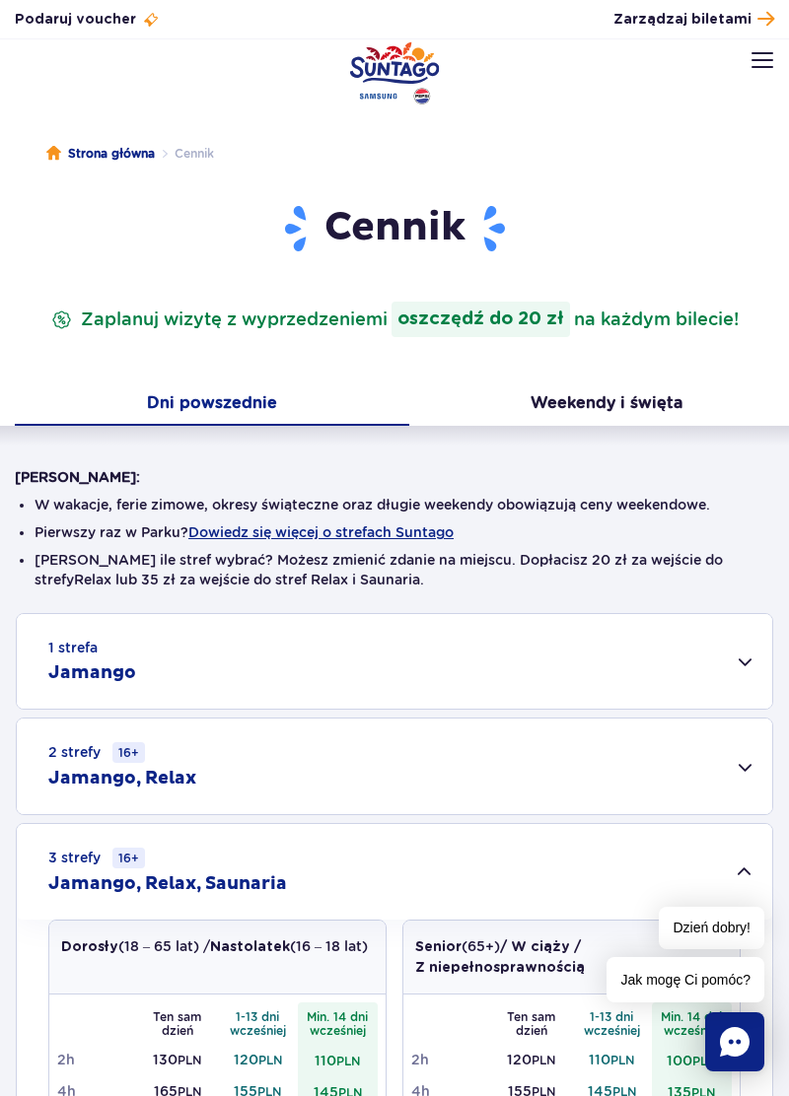
click at [743, 15] on span "Zarządzaj biletami" at bounding box center [682, 20] width 138 height 20
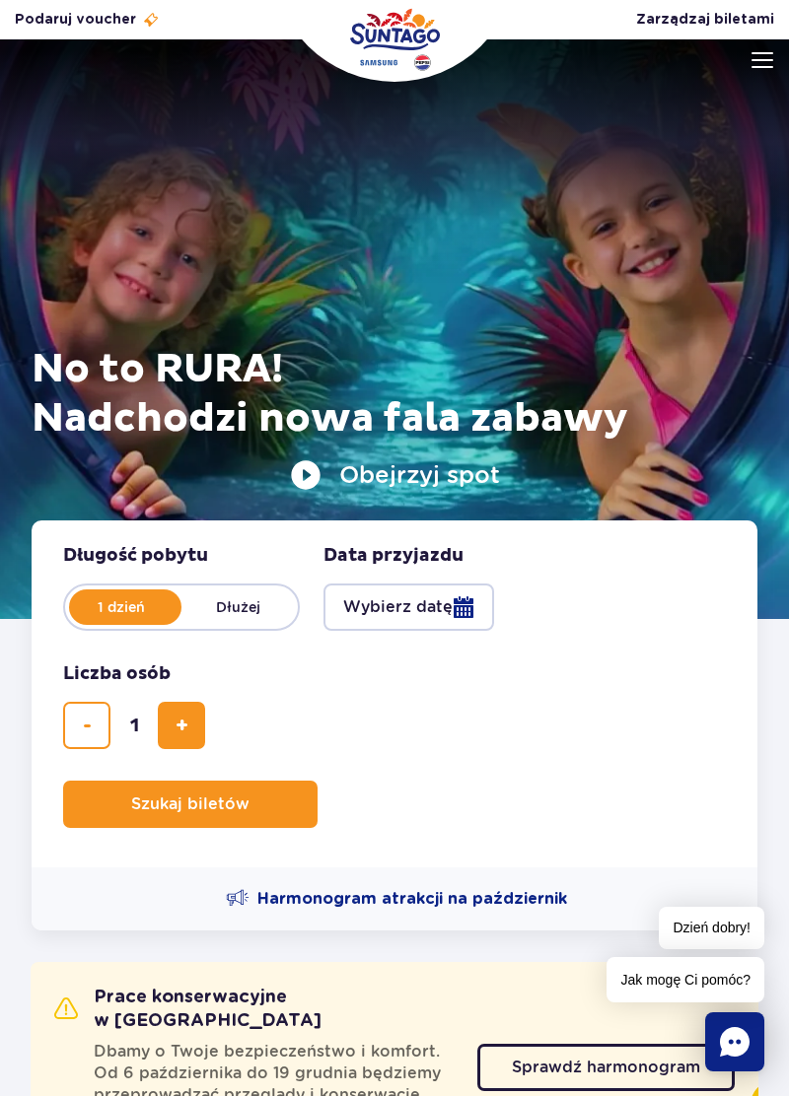
click at [178, 726] on span "dodaj bilet" at bounding box center [182, 726] width 13 height 0
type input "2"
click at [461, 607] on button "Wybierz datę" at bounding box center [408, 607] width 171 height 47
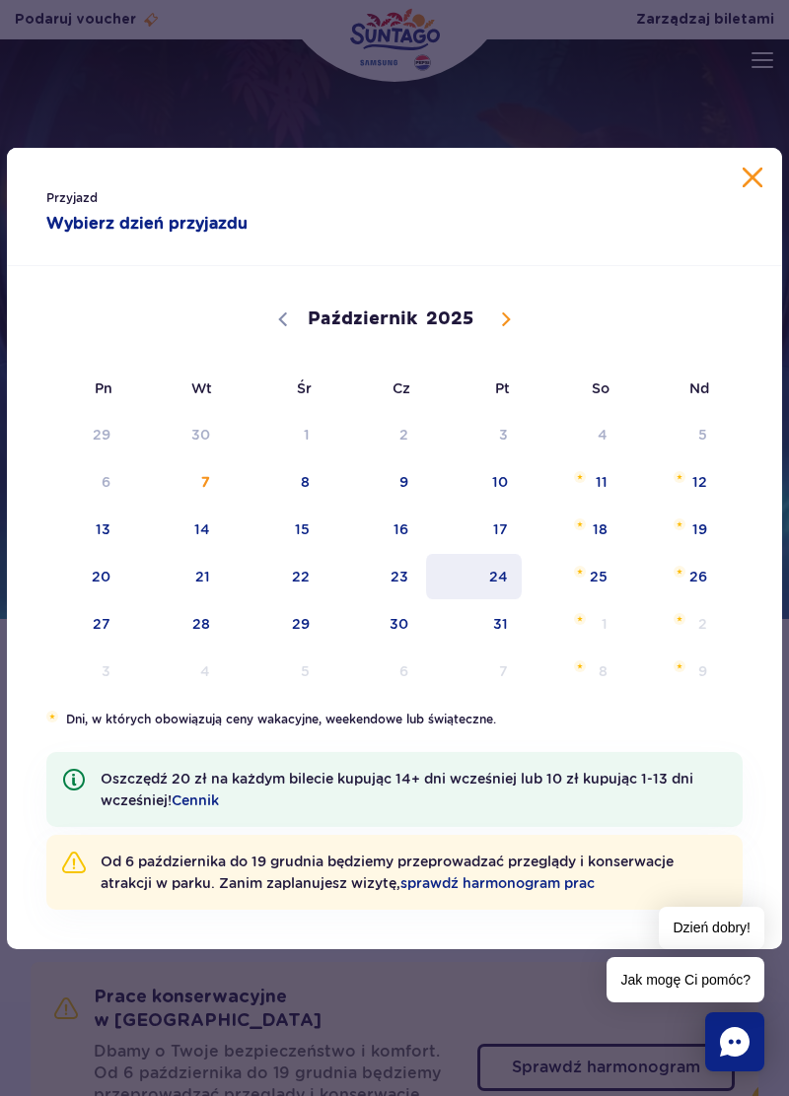
click at [508, 579] on span "24" at bounding box center [474, 576] width 100 height 45
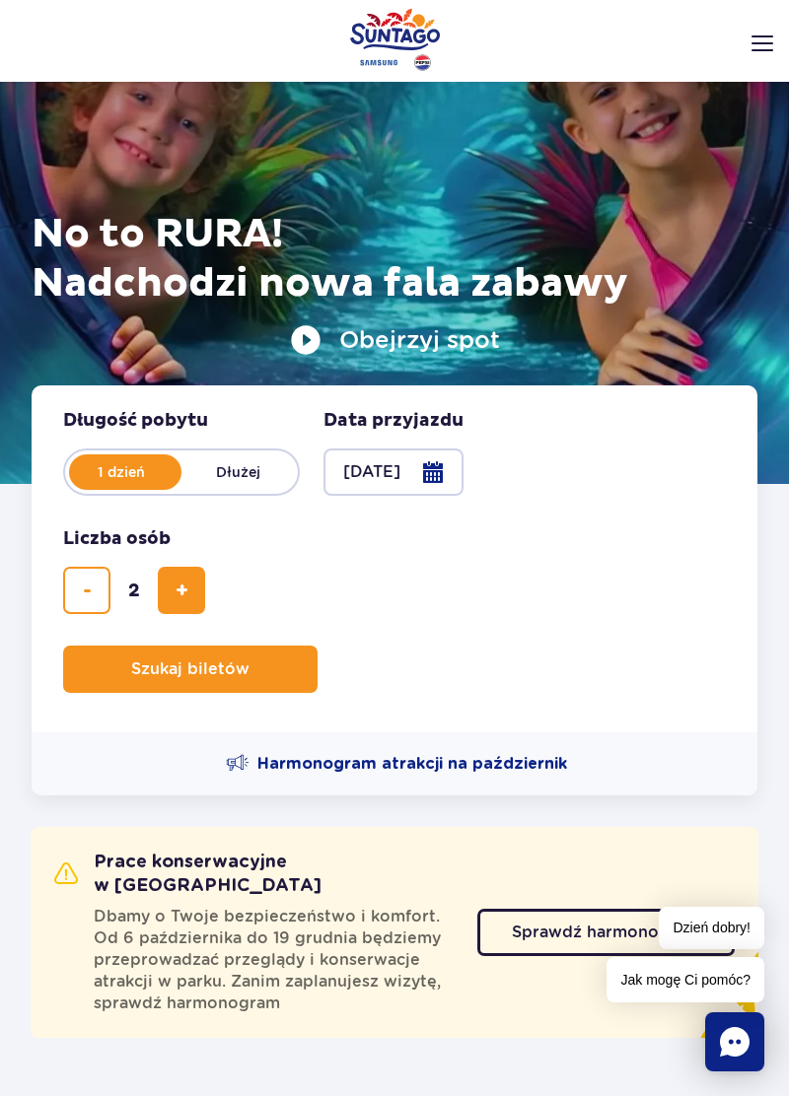
scroll to position [139, 0]
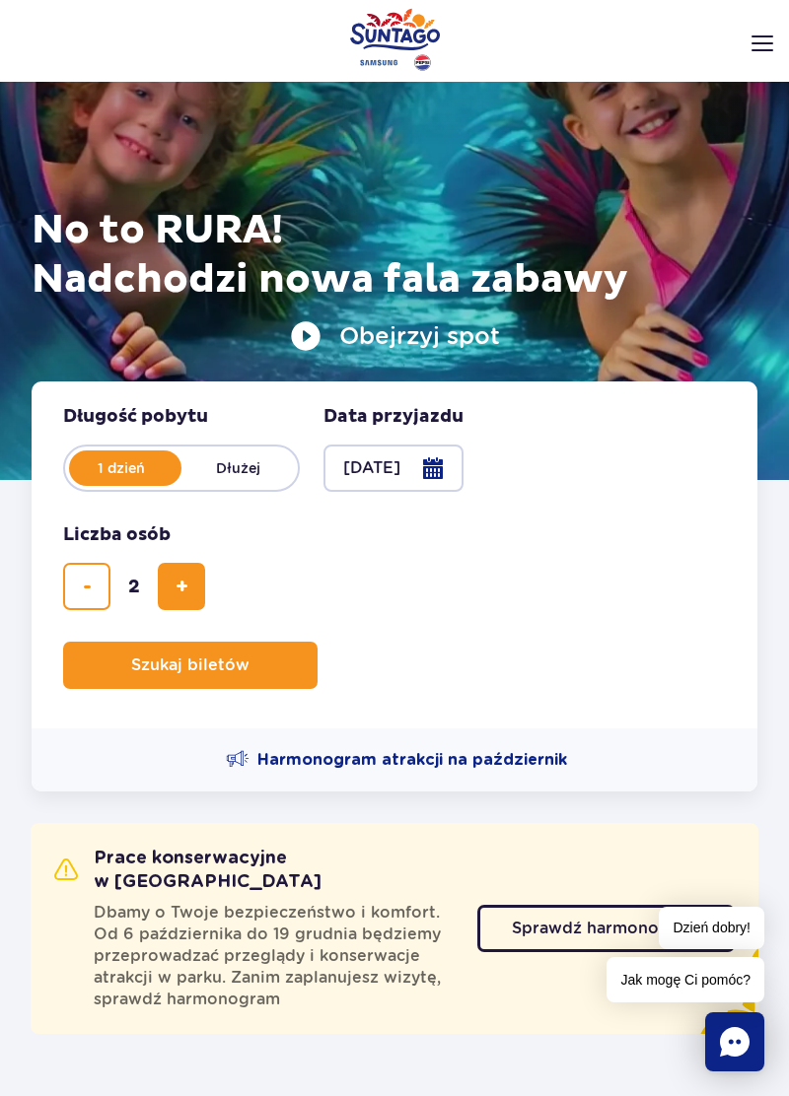
click at [239, 673] on span "Szukaj biletów" at bounding box center [190, 666] width 118 height 18
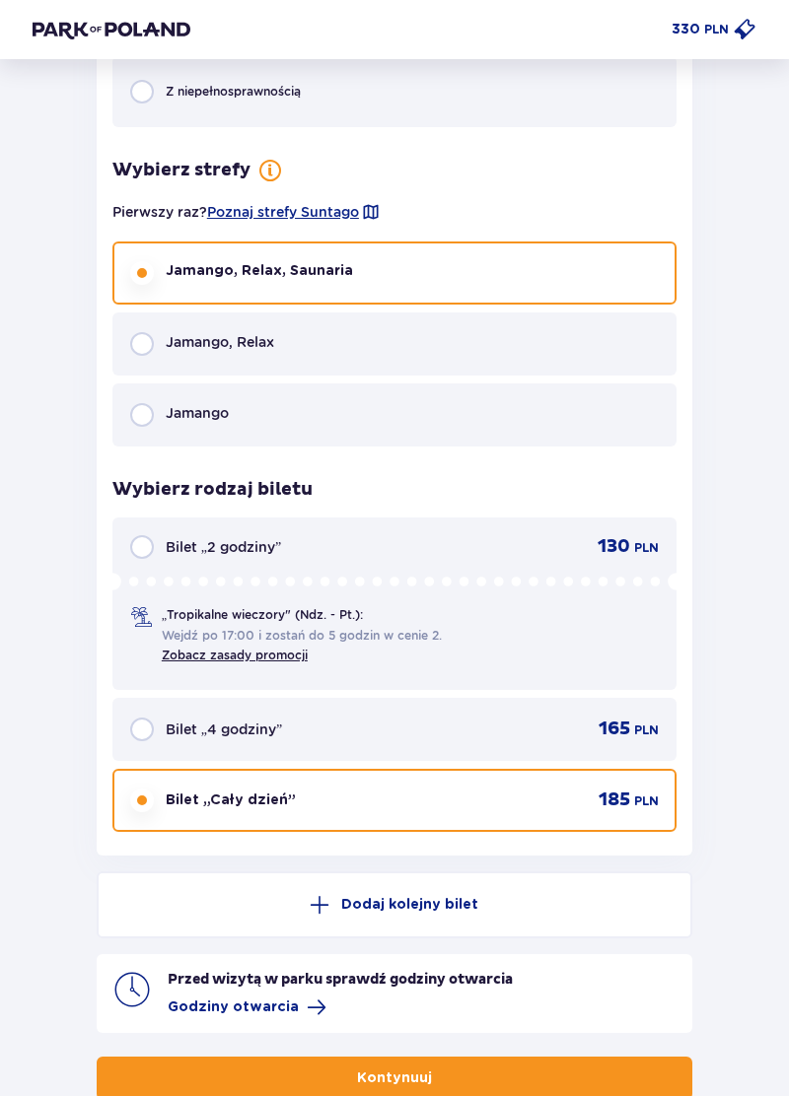
scroll to position [3004, 0]
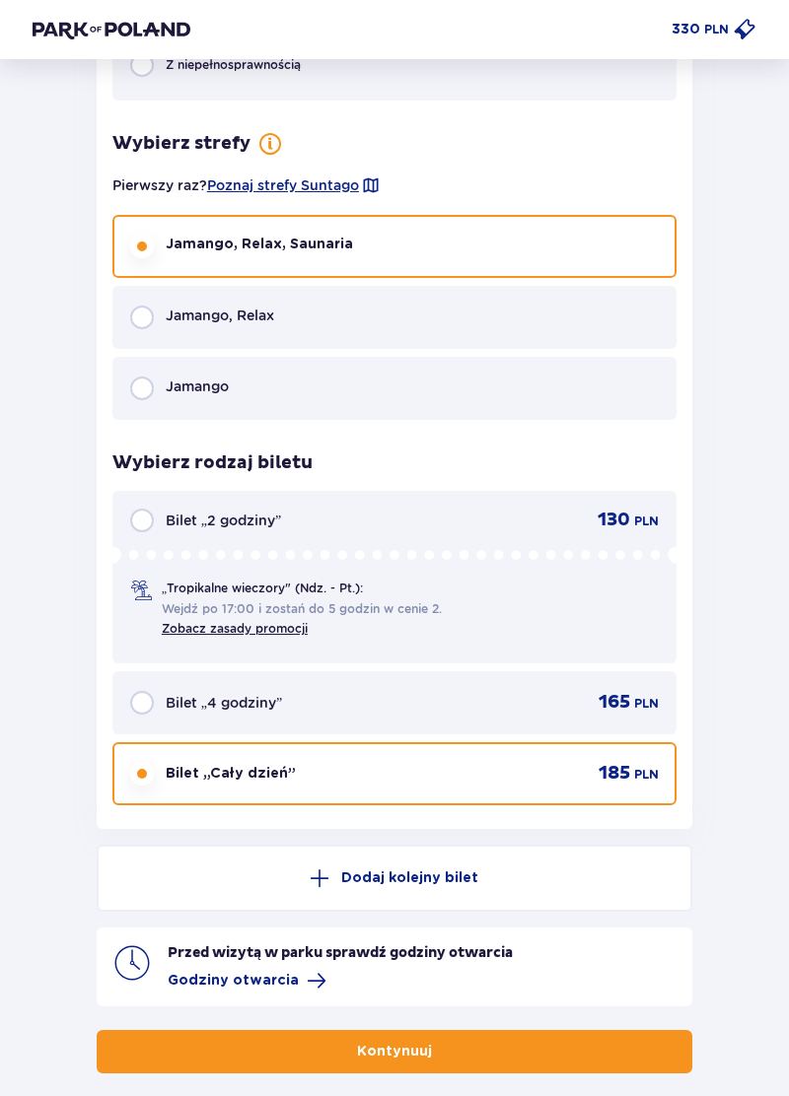
click at [426, 1057] on span "button" at bounding box center [436, 1052] width 20 height 20
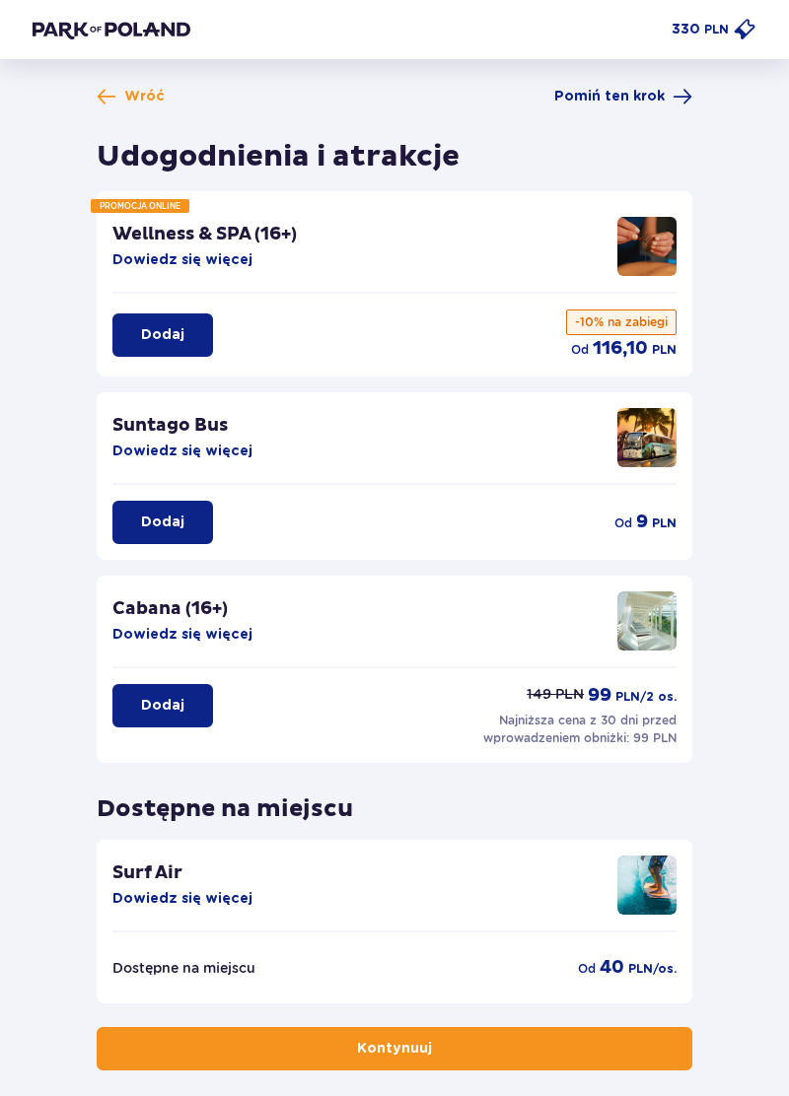
click at [459, 1049] on button "Kontynuuj" at bounding box center [395, 1048] width 596 height 43
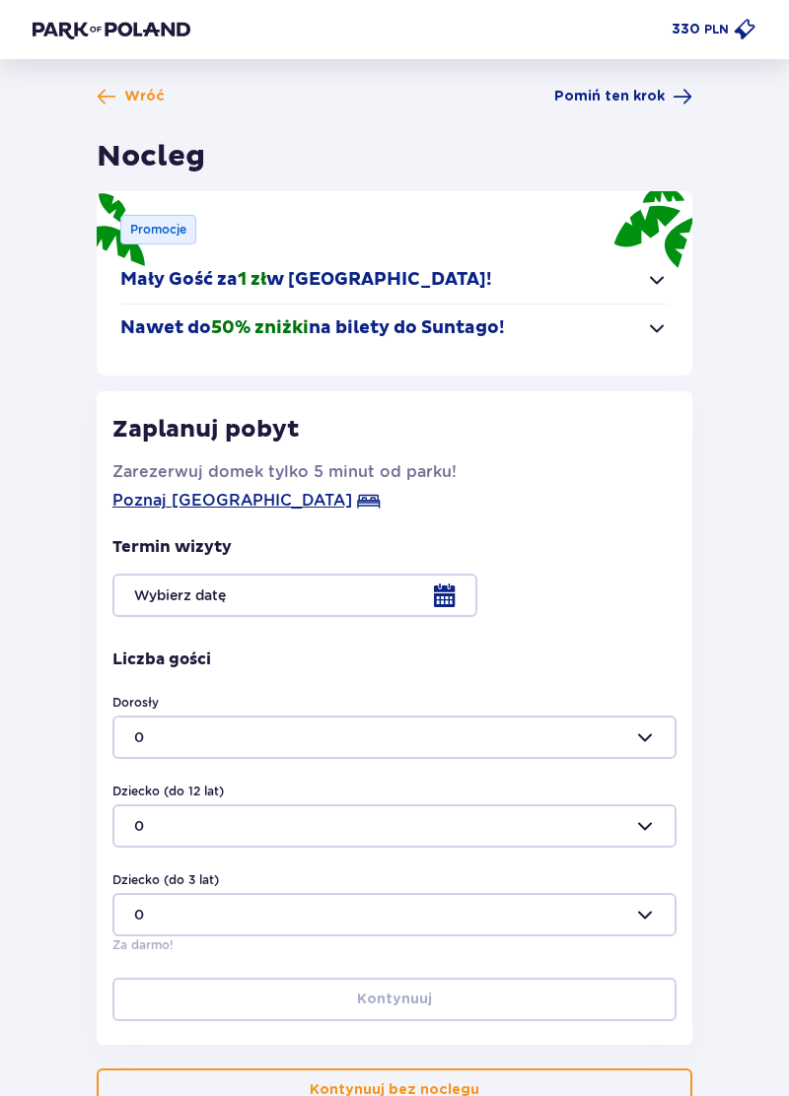
scroll to position [38, 0]
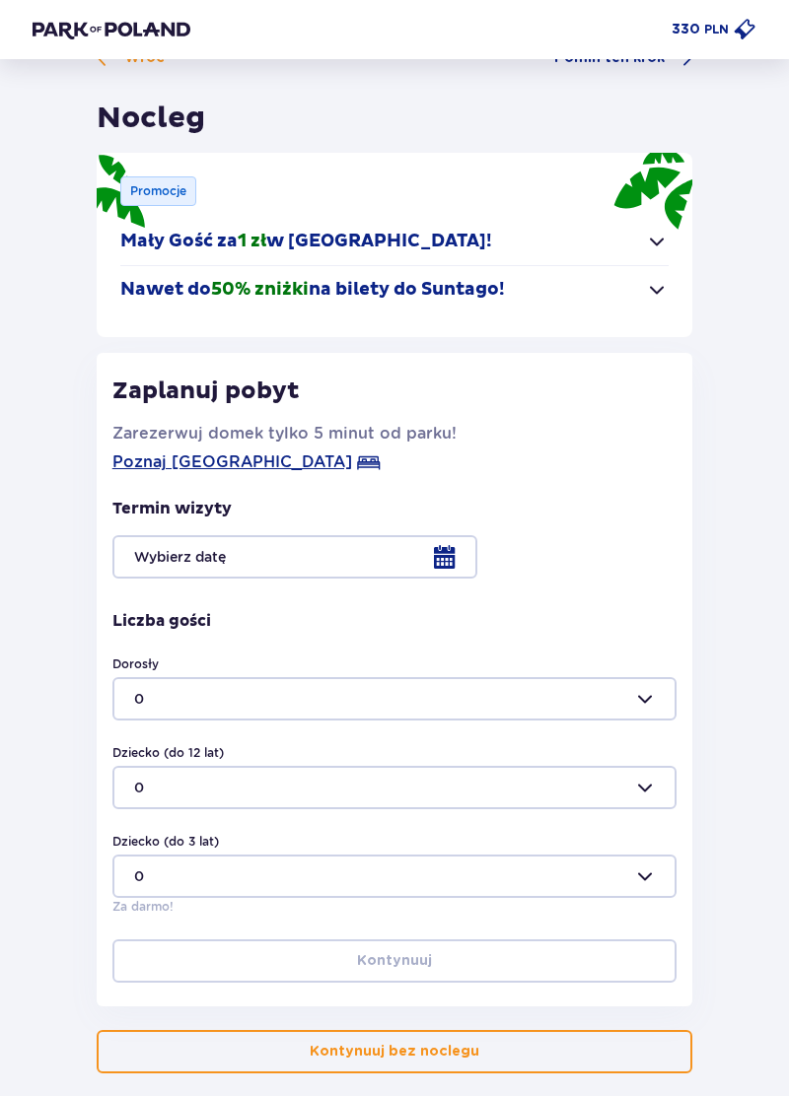
click at [445, 1053] on p "Kontynuuj bez noclegu" at bounding box center [395, 1052] width 170 height 20
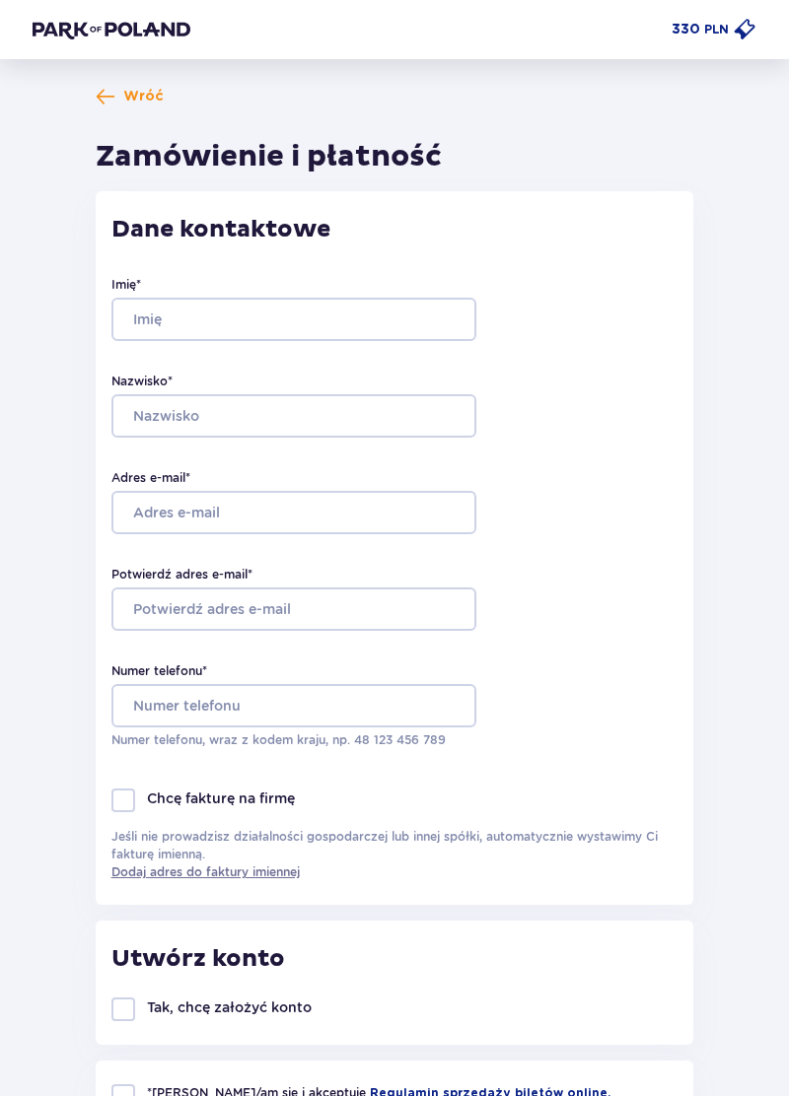
click at [111, 89] on span at bounding box center [106, 97] width 20 height 20
